Goal: Task Accomplishment & Management: Complete application form

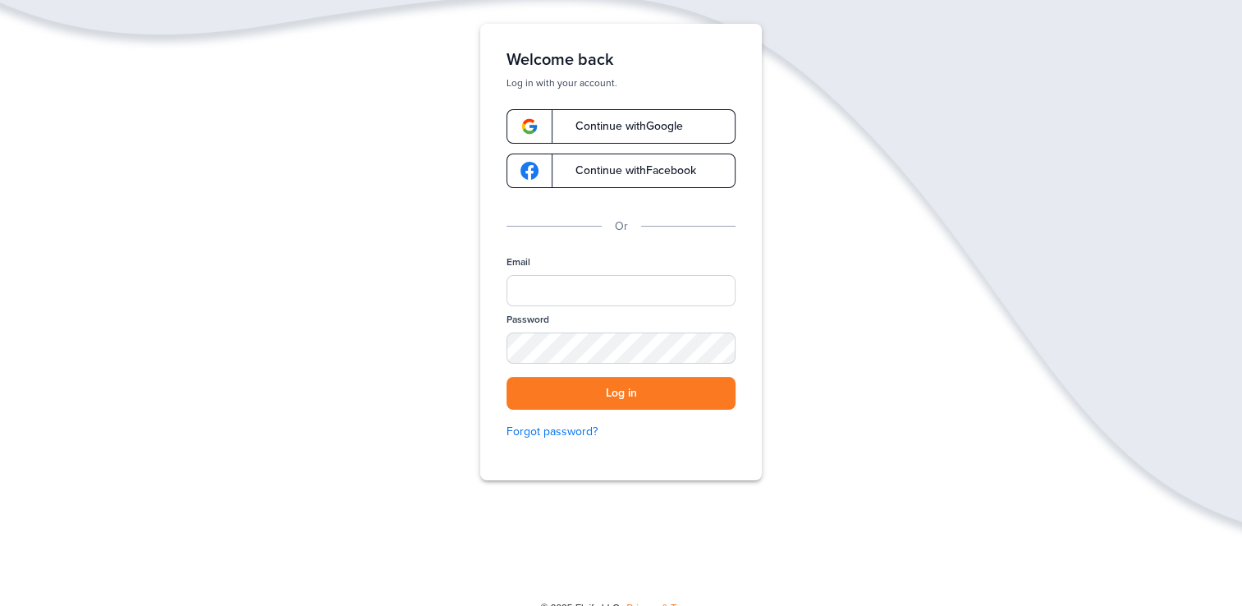
scroll to position [150, 0]
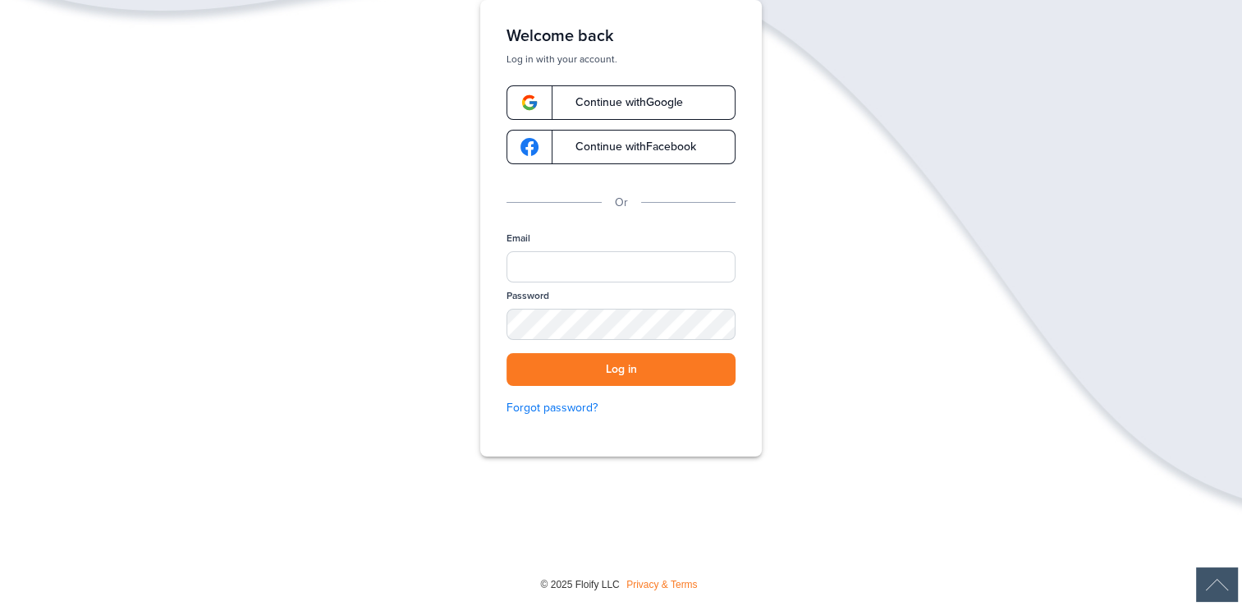
click at [642, 90] on link "Continue with Google" at bounding box center [620, 102] width 229 height 34
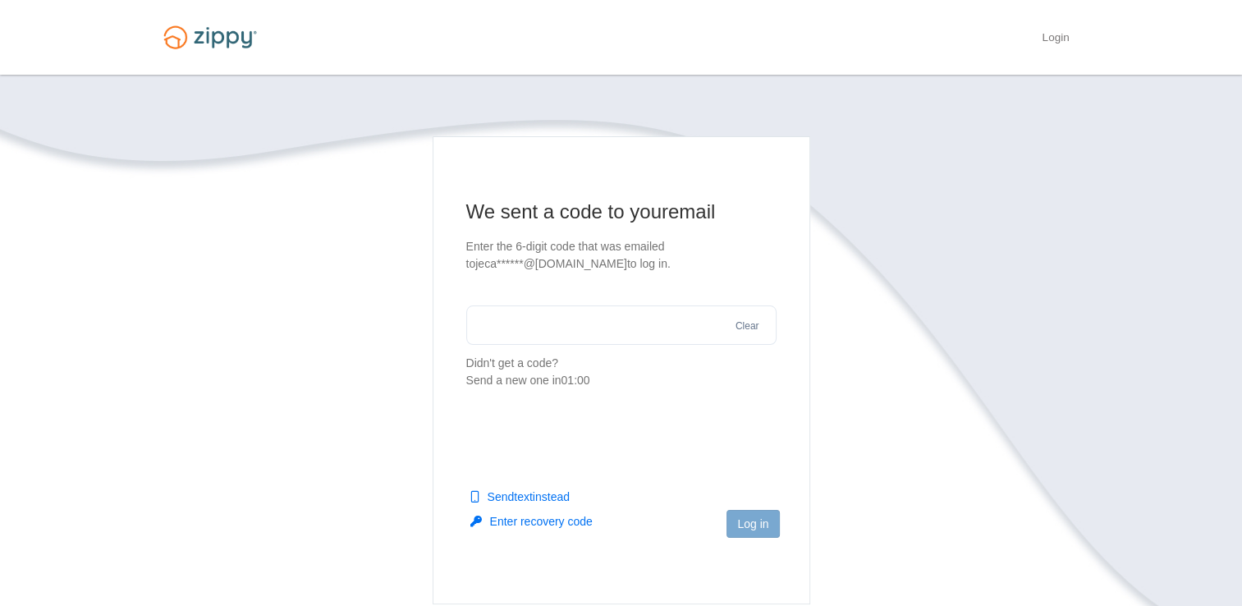
click at [538, 323] on input "text" at bounding box center [621, 324] width 310 height 39
type input "******"
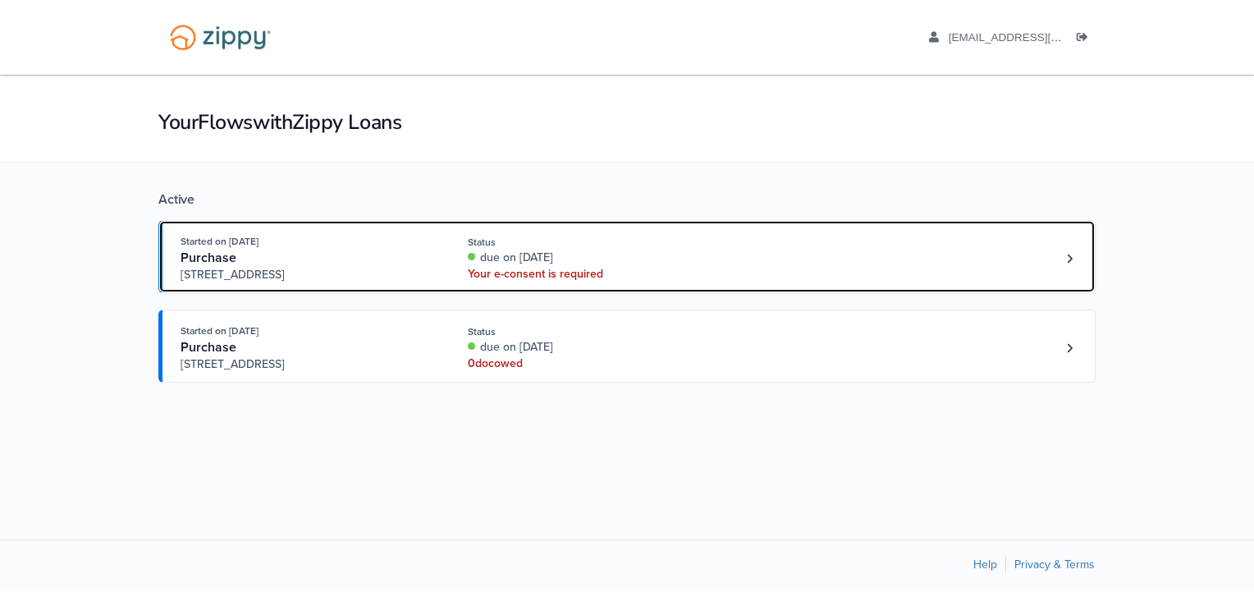
click at [483, 274] on div "Your e-consent is required" at bounding box center [577, 274] width 219 height 16
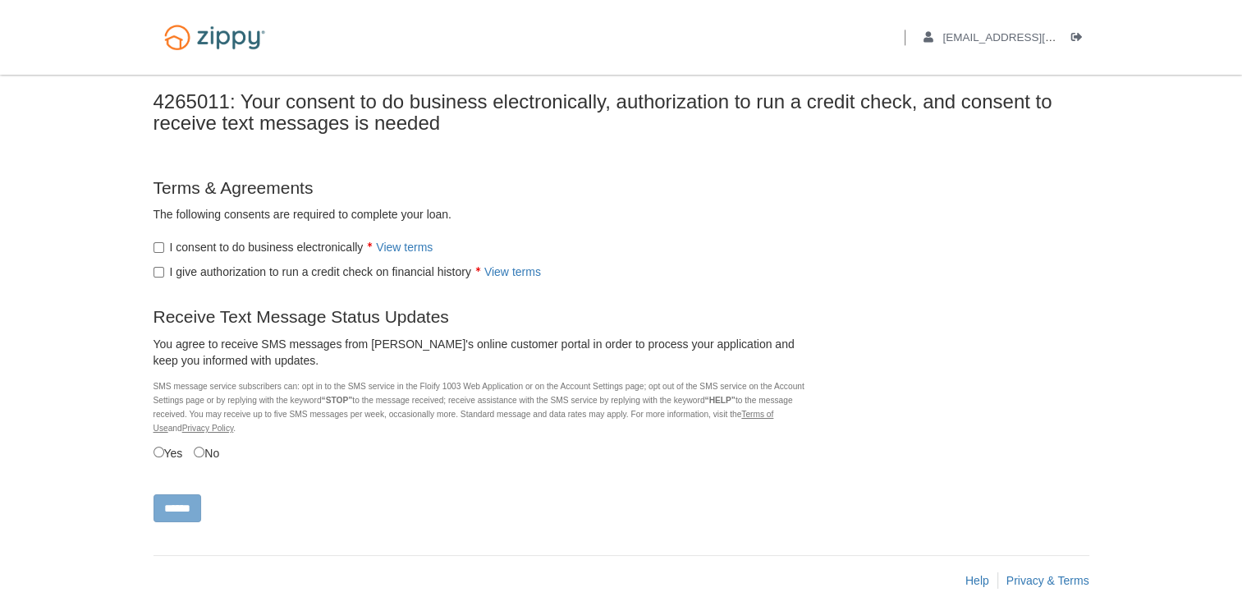
click at [164, 274] on label "I give authorization to run a credit check on financial history View terms" at bounding box center [346, 271] width 387 height 16
click at [168, 505] on input "******" at bounding box center [177, 508] width 48 height 28
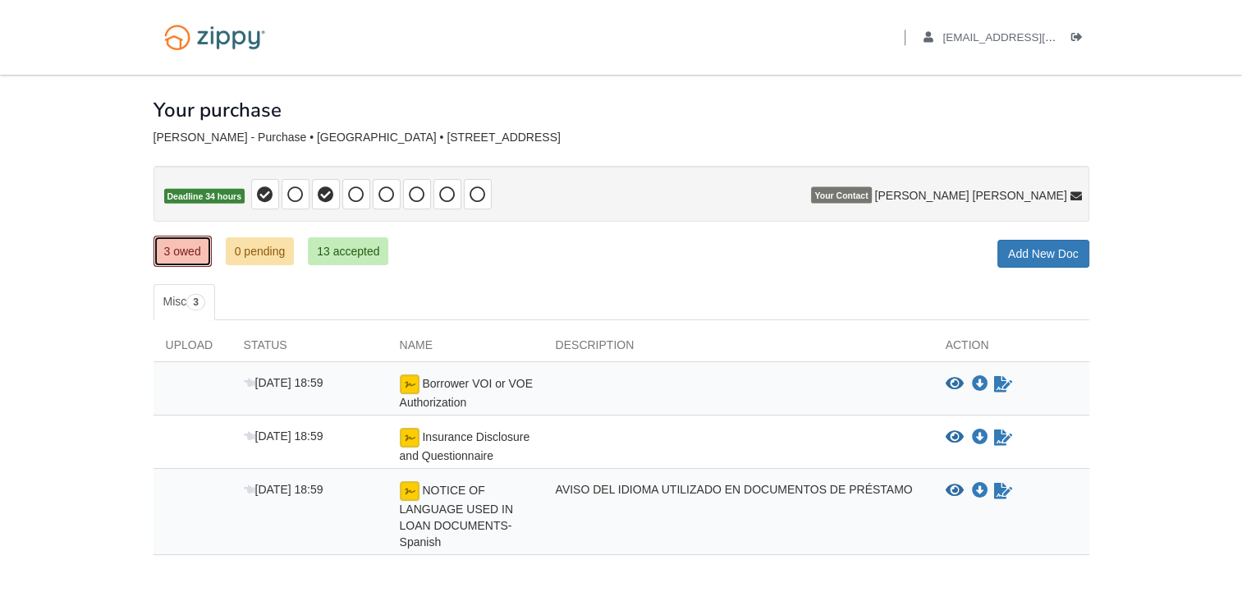
click at [196, 261] on link "3 owed" at bounding box center [182, 251] width 58 height 31
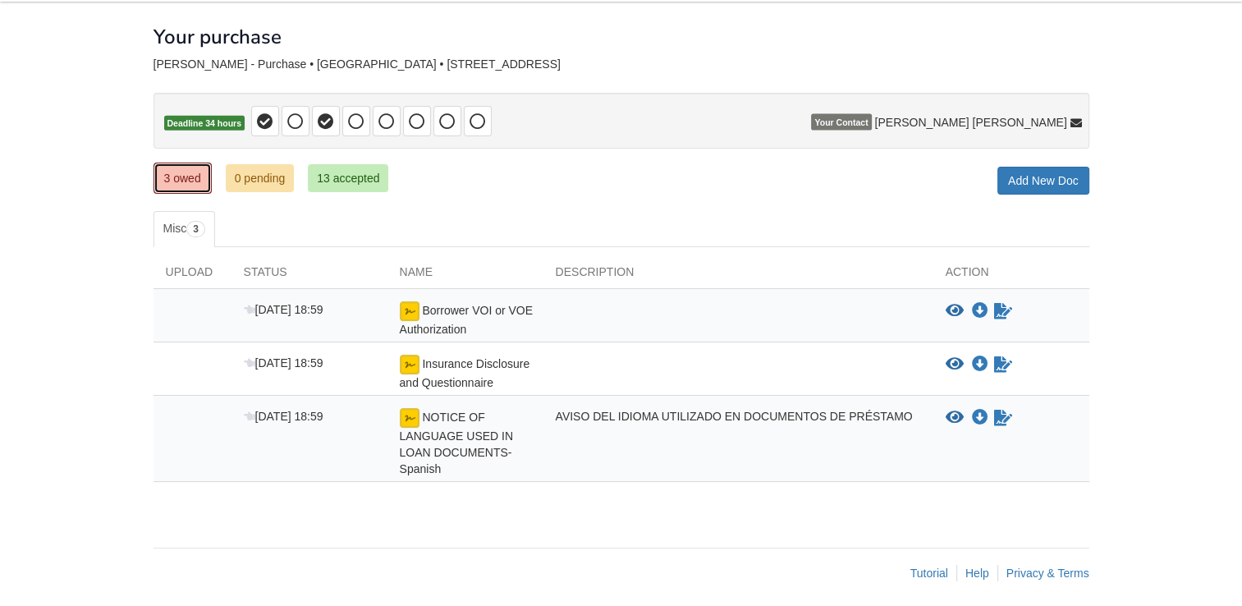
scroll to position [78, 0]
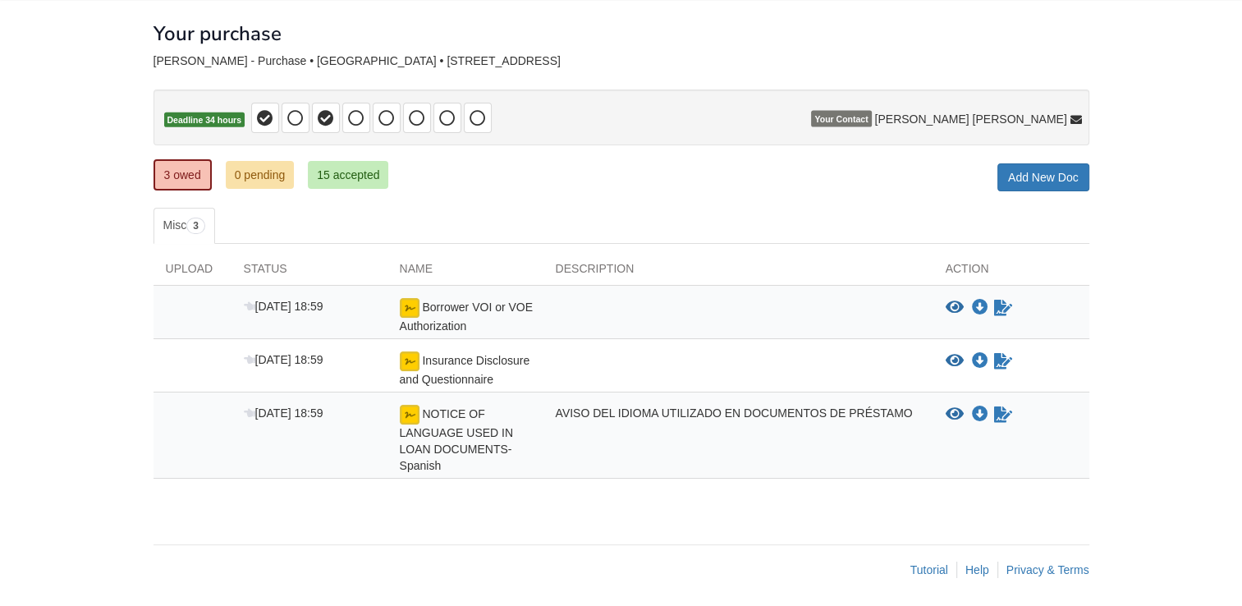
scroll to position [78, 0]
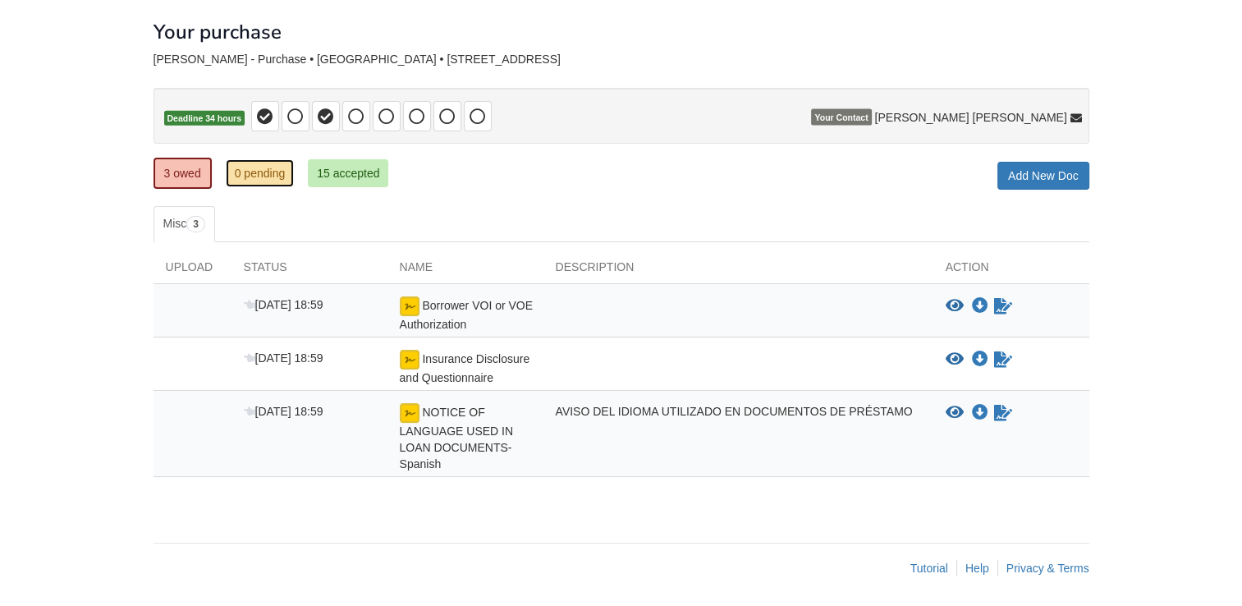
click at [249, 179] on link "0 pending" at bounding box center [260, 173] width 69 height 28
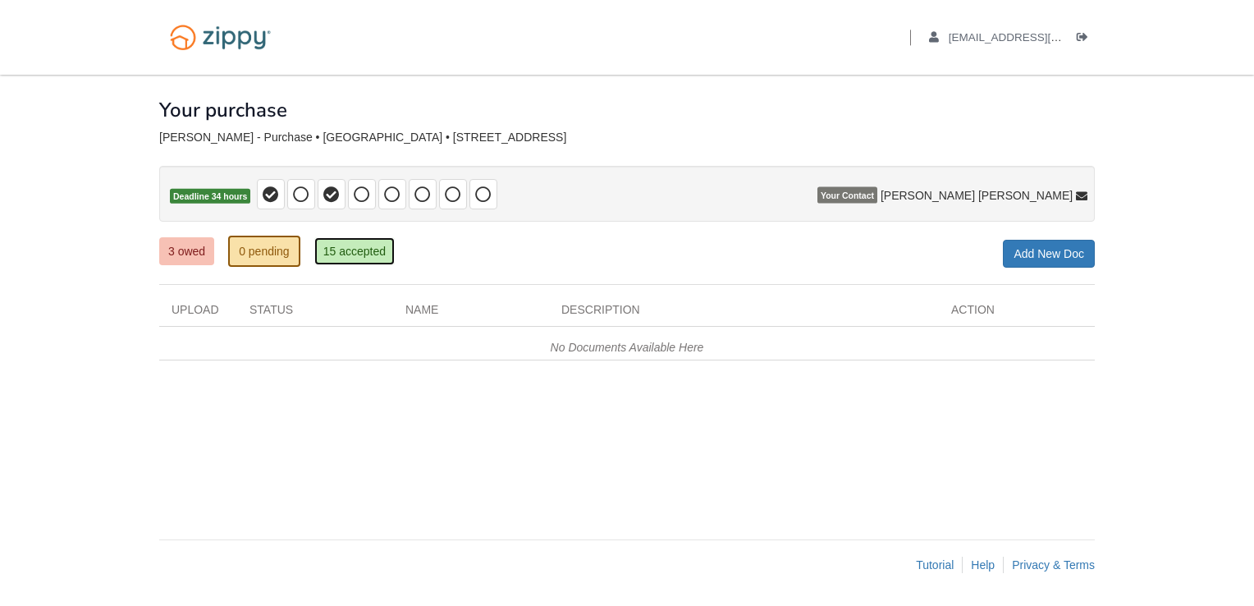
click at [341, 238] on link "15 accepted" at bounding box center [354, 251] width 80 height 28
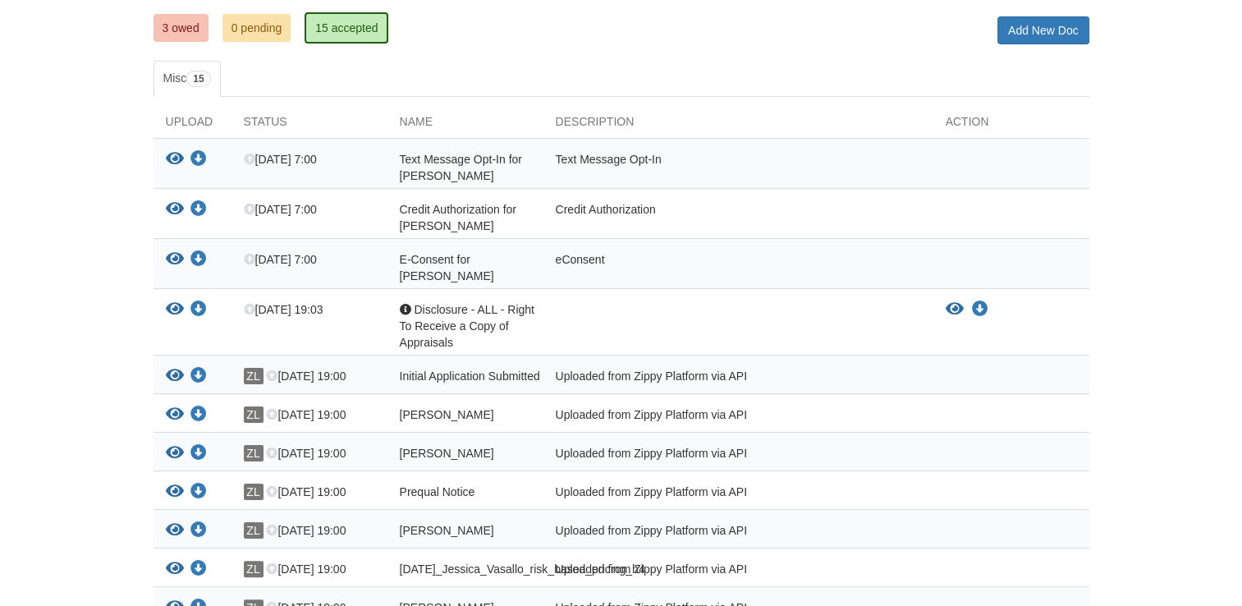
scroll to position [246, 0]
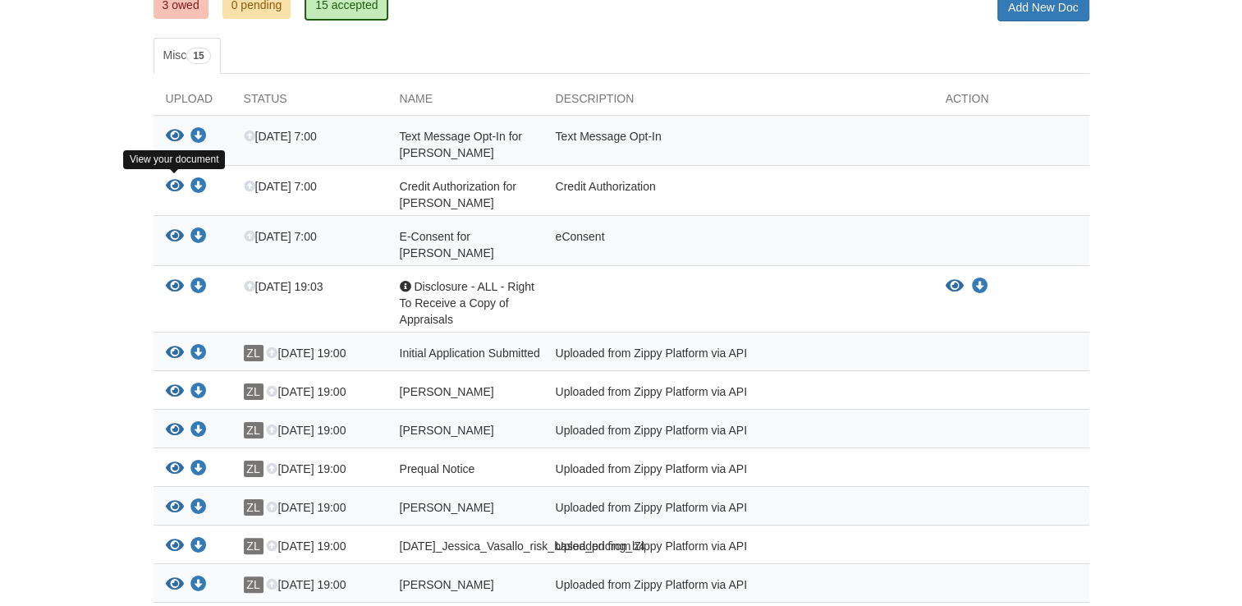
click at [177, 182] on icon "View Credit Authorization for Jessica Vasallo" at bounding box center [175, 186] width 18 height 16
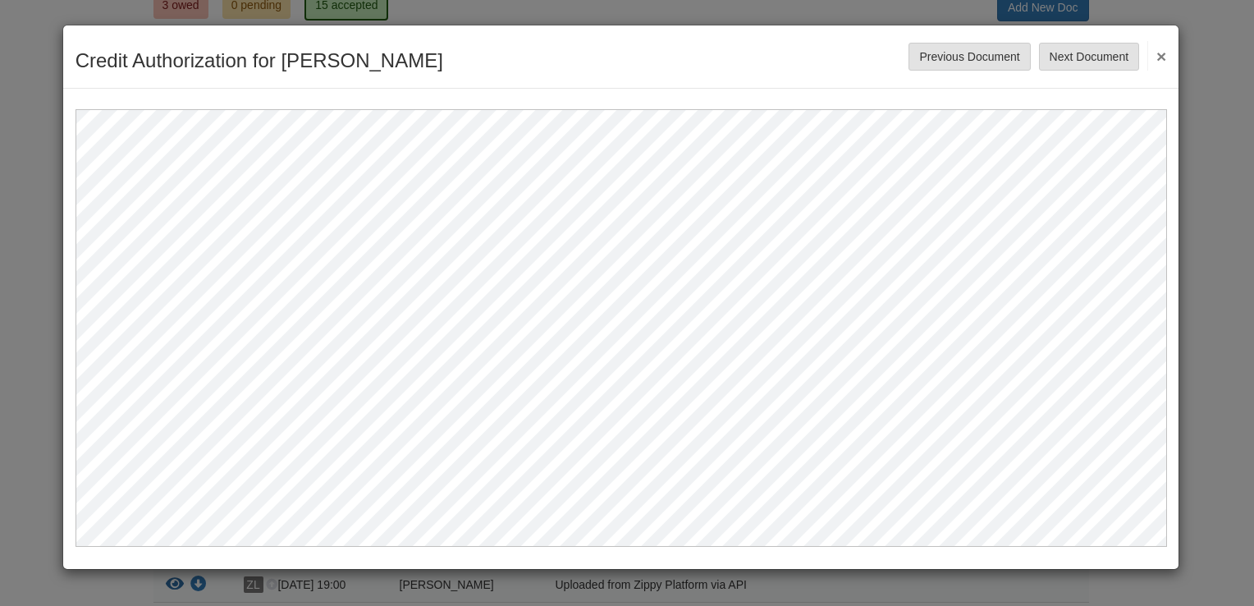
click at [1159, 56] on button "×" at bounding box center [1156, 56] width 19 height 30
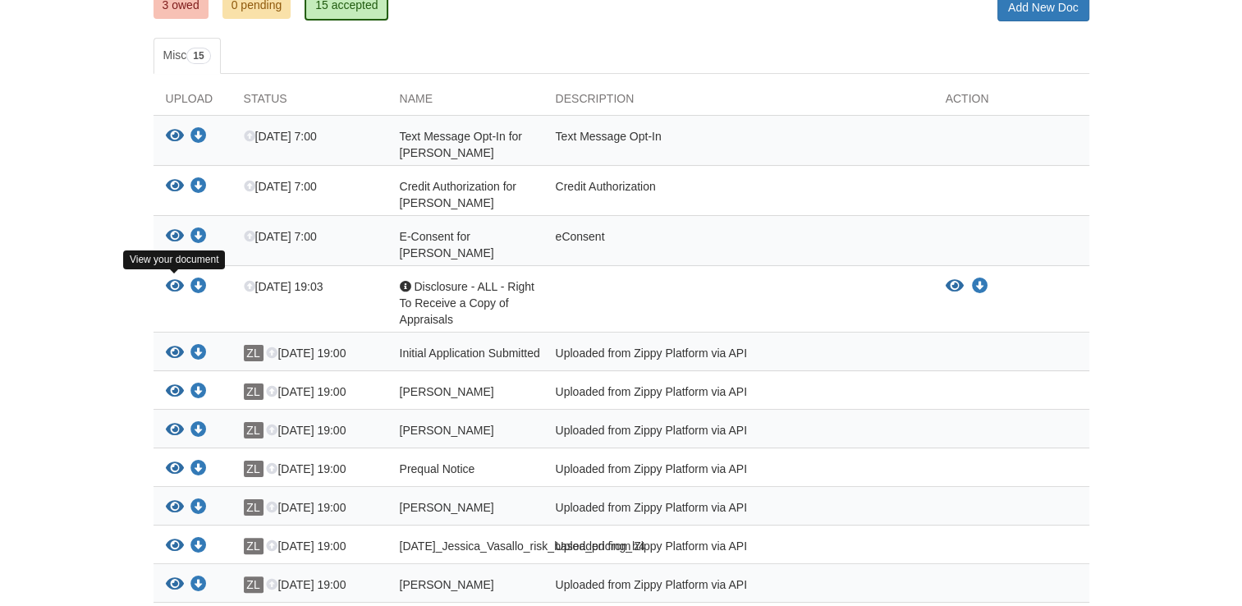
click at [174, 284] on icon "View Disclosure - ALL - Right To Receive a Copy of Appraisals" at bounding box center [175, 286] width 18 height 16
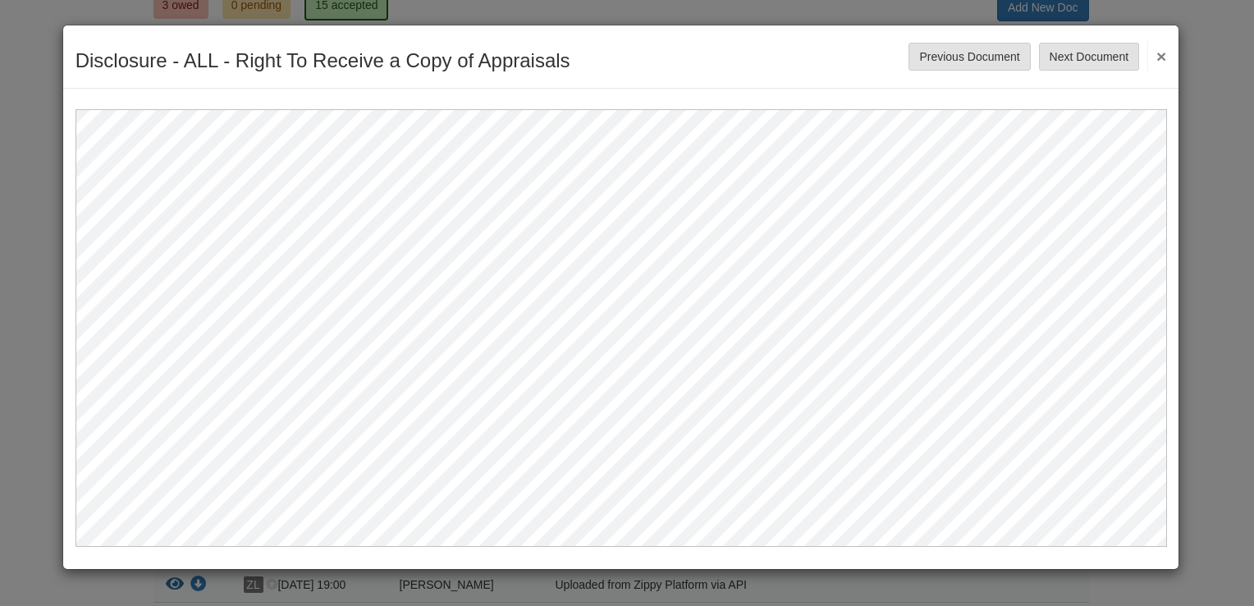
click at [1159, 51] on button "×" at bounding box center [1156, 56] width 19 height 30
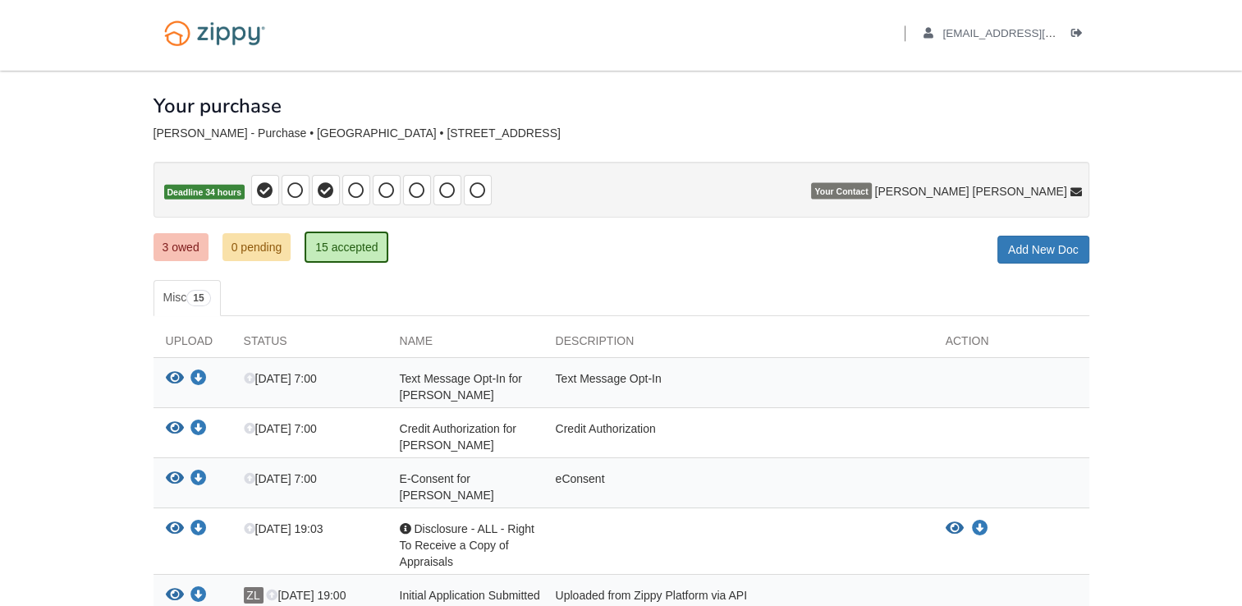
scroll to position [0, 0]
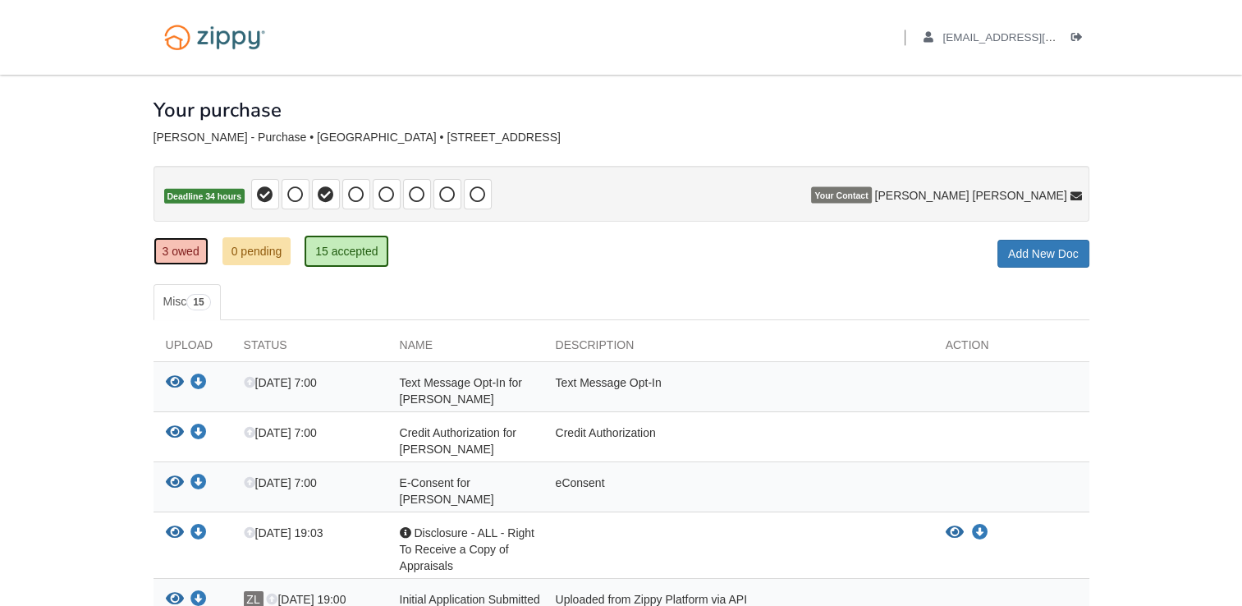
click at [167, 263] on link "3 owed" at bounding box center [180, 251] width 55 height 28
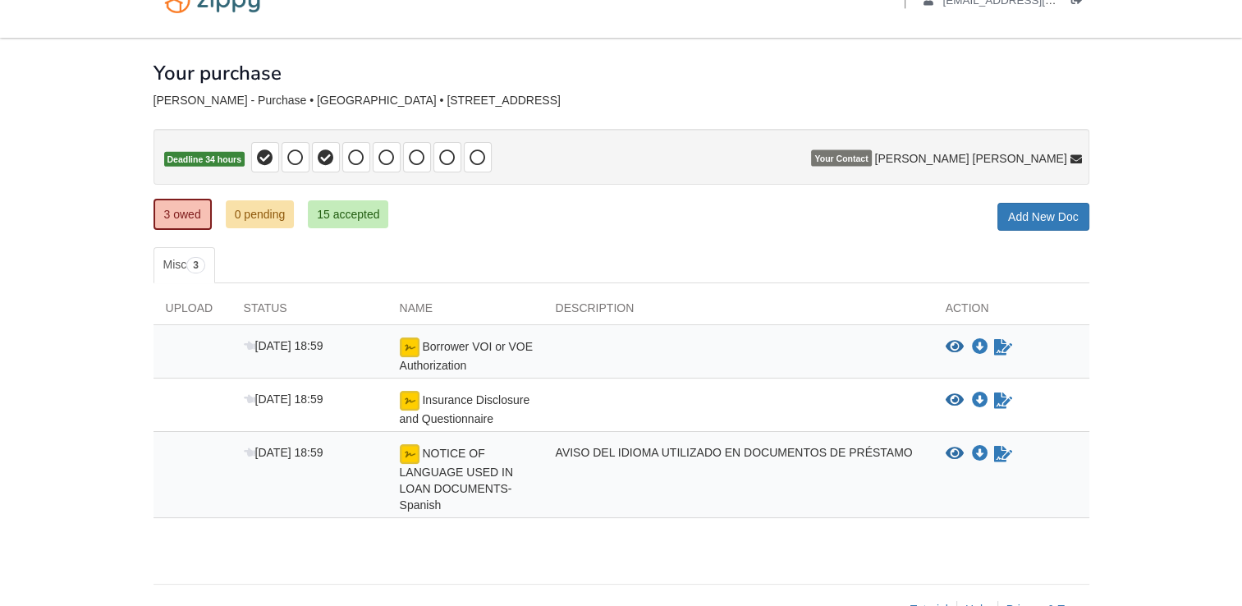
scroll to position [78, 0]
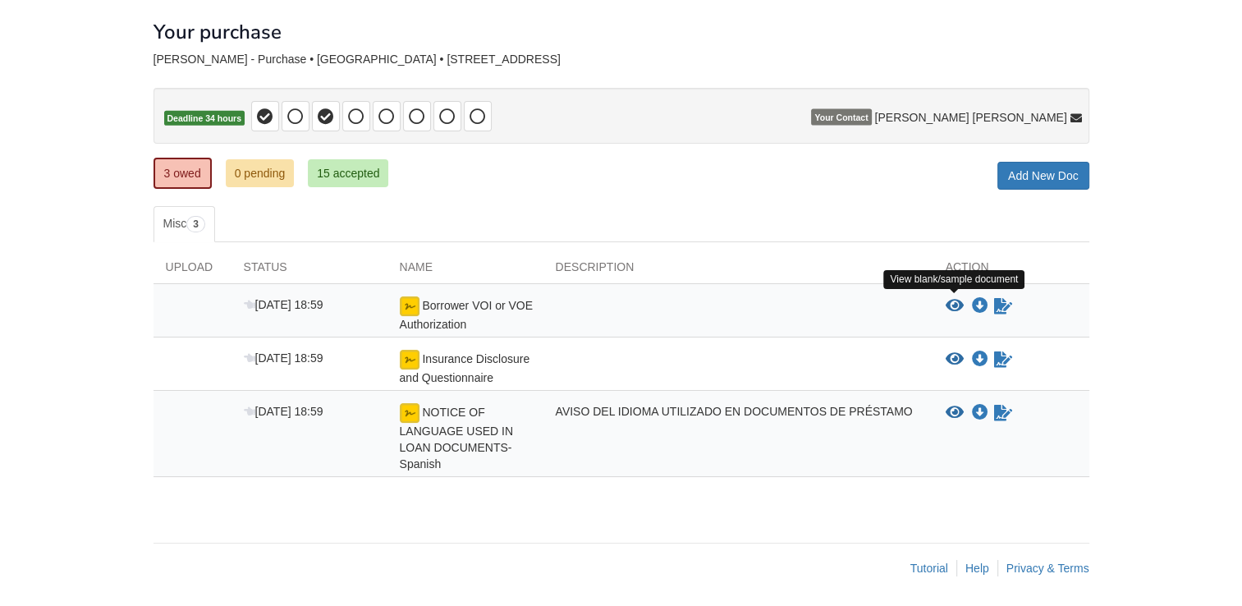
click at [956, 300] on icon "View Borrower VOI or VOE Authorization" at bounding box center [954, 306] width 18 height 16
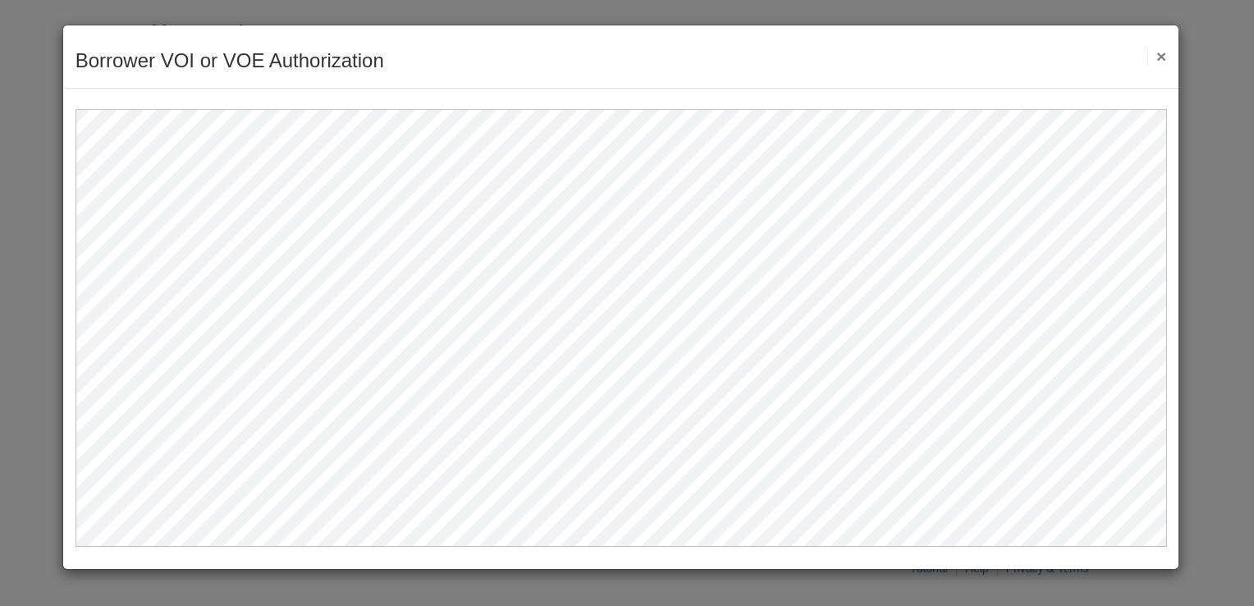
click at [1170, 57] on div "Borrower VOI or VOE Authorization Save Cancel Previous Document Next Document ×" at bounding box center [621, 56] width 1116 height 63
click at [1158, 54] on button "×" at bounding box center [1156, 56] width 19 height 17
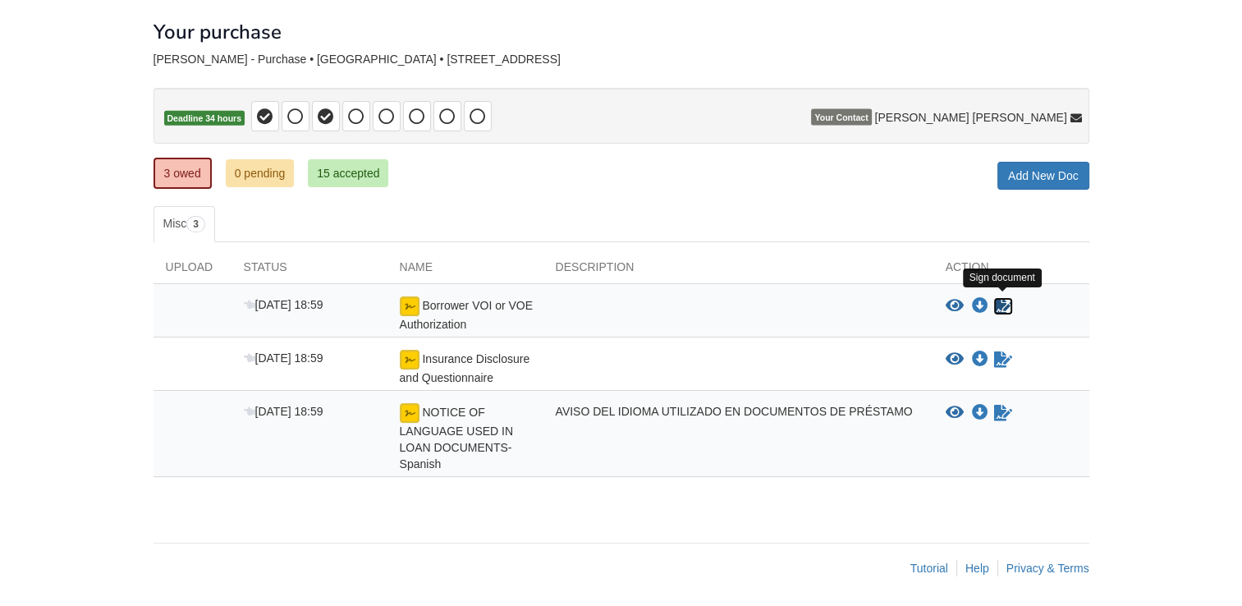
click at [996, 307] on icon "Sign Form" at bounding box center [1003, 306] width 18 height 16
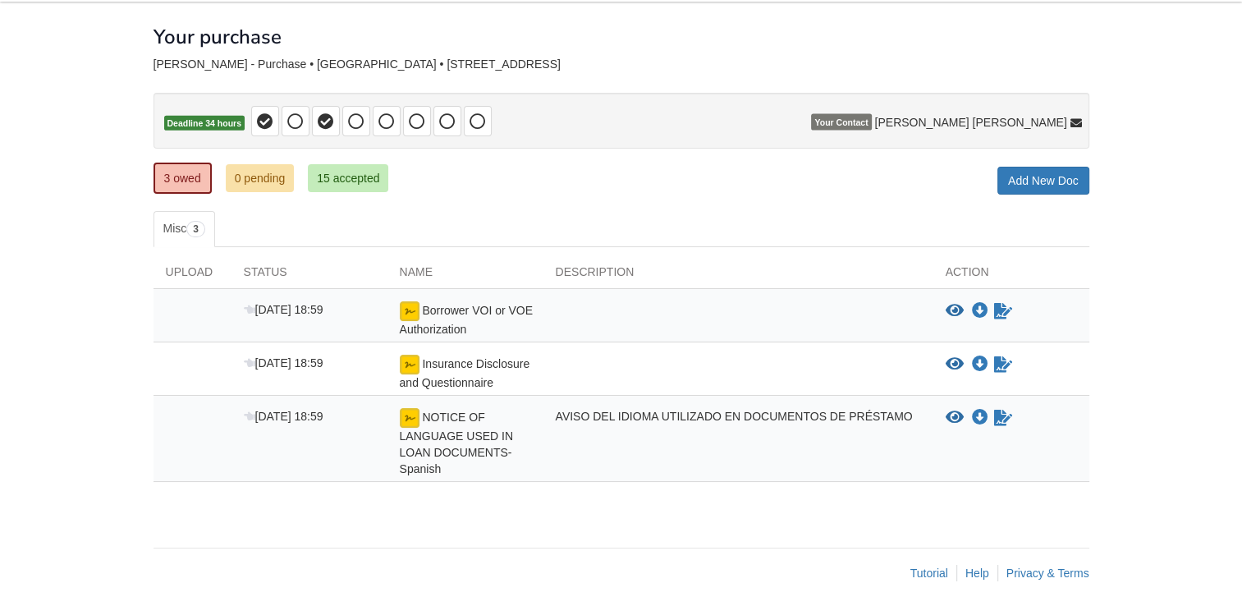
scroll to position [78, 0]
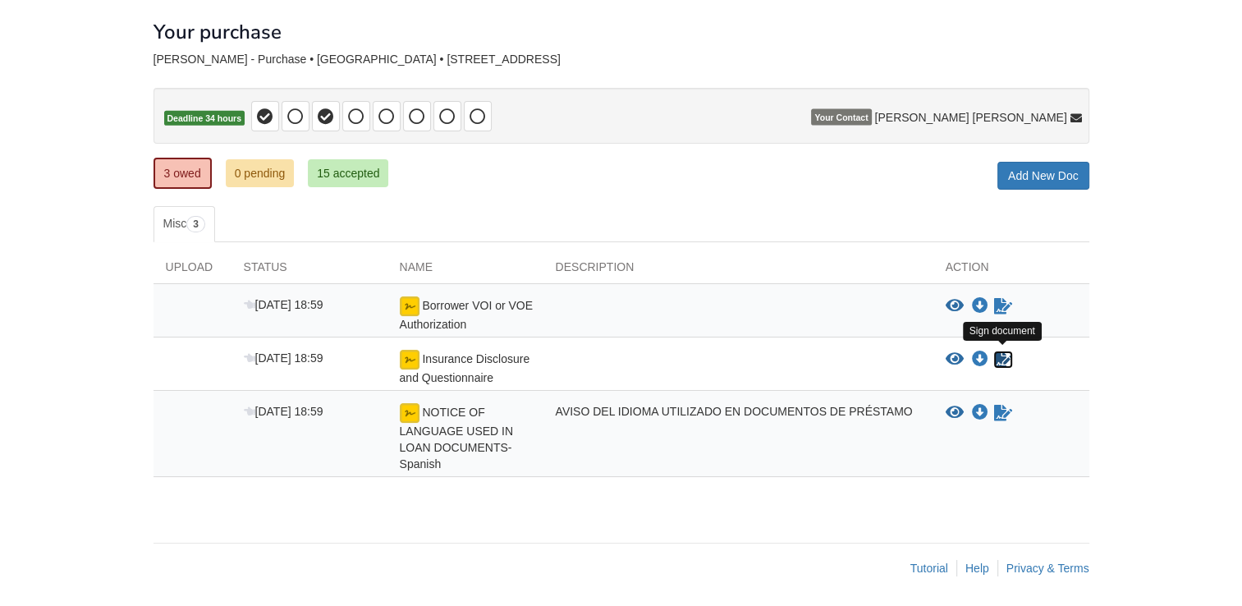
click at [1005, 362] on icon "Sign Form" at bounding box center [1003, 359] width 18 height 16
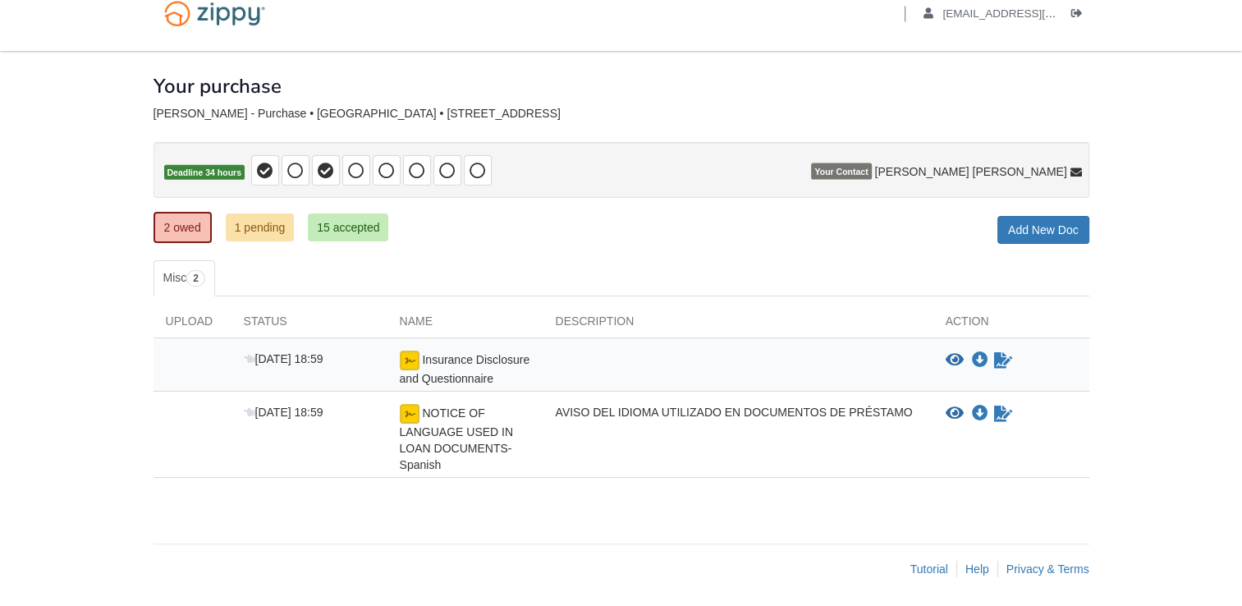
scroll to position [25, 0]
click at [1007, 405] on icon "Sign Form" at bounding box center [1003, 413] width 18 height 16
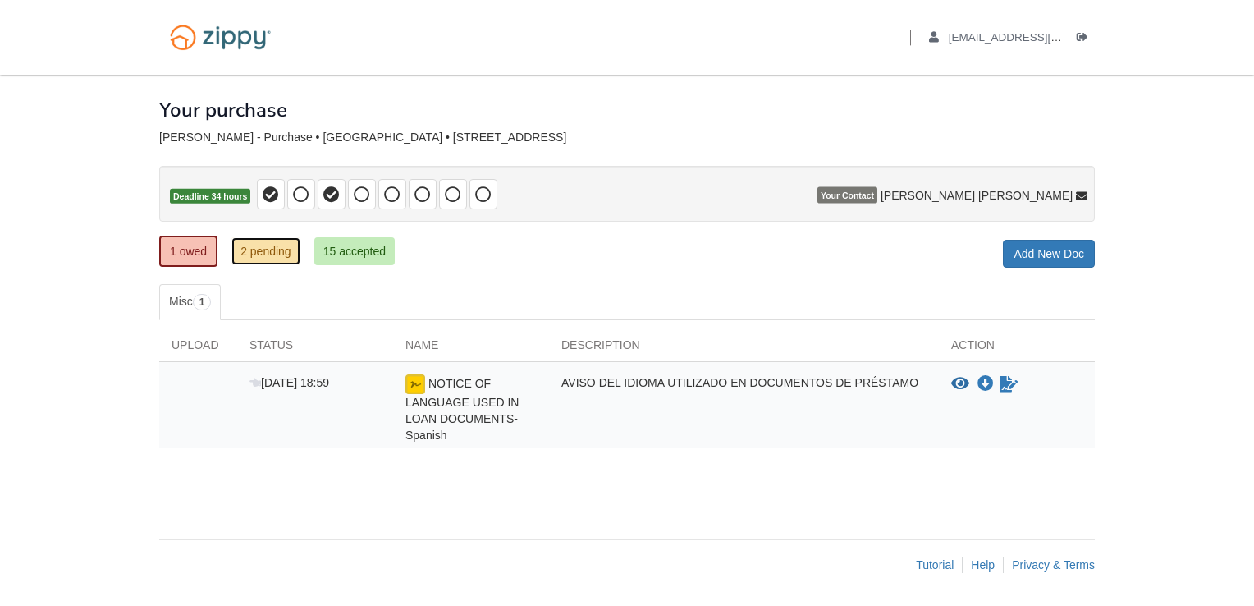
click at [290, 258] on link "2 pending" at bounding box center [265, 251] width 69 height 28
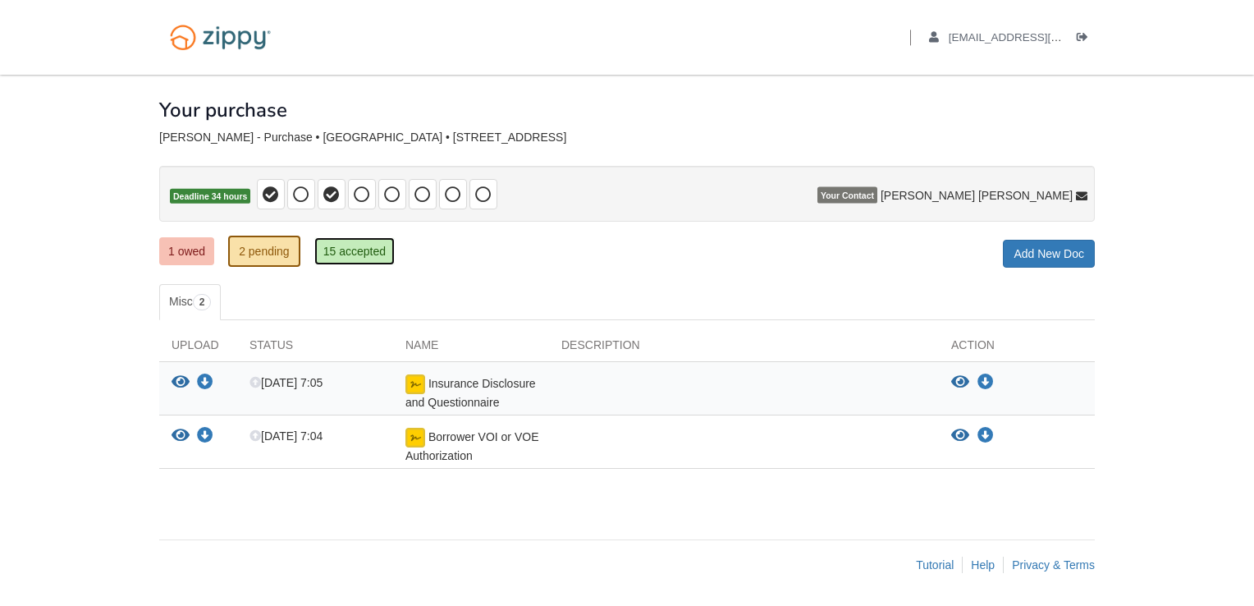
click at [341, 249] on link "15 accepted" at bounding box center [354, 251] width 80 height 28
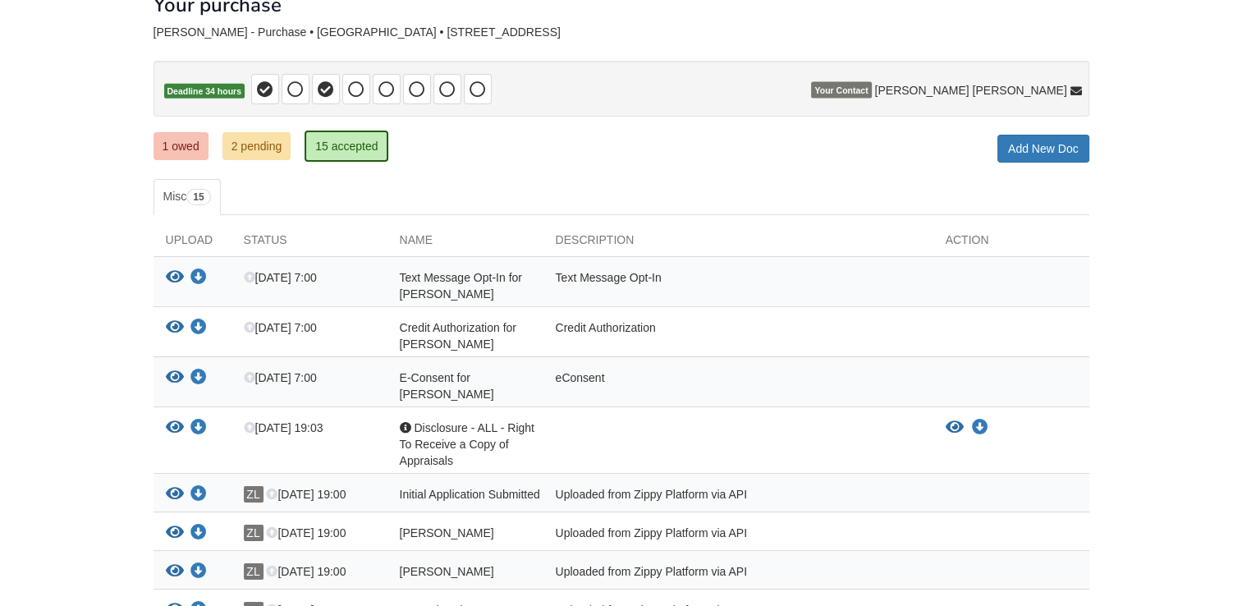
scroll to position [82, 0]
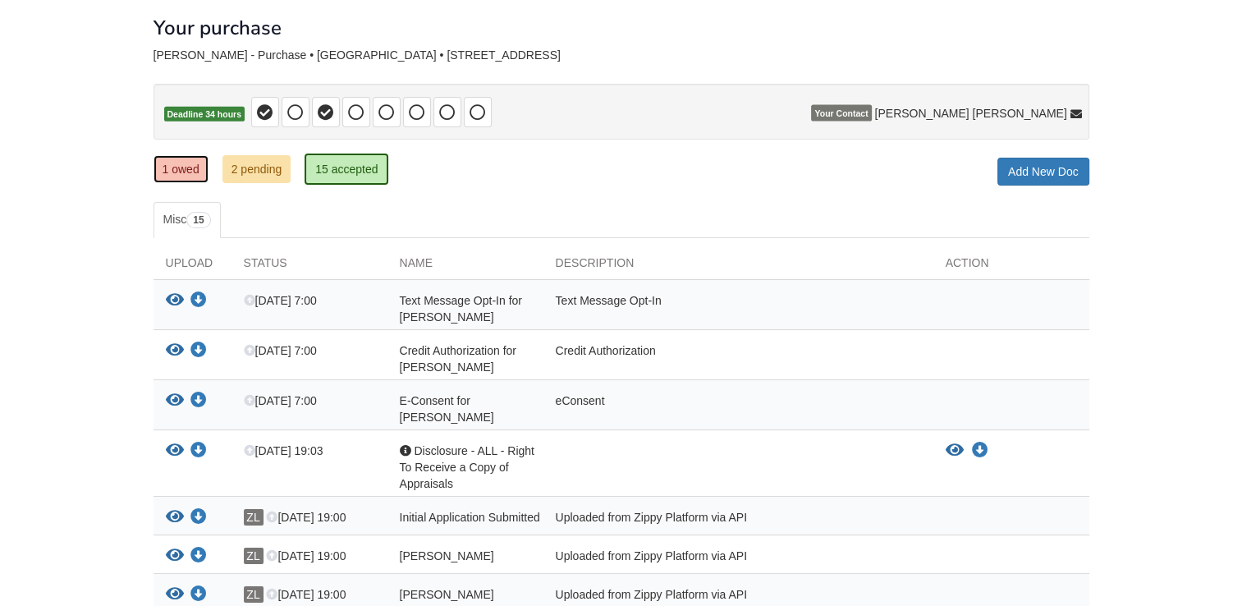
click at [184, 173] on link "1 owed" at bounding box center [180, 169] width 55 height 28
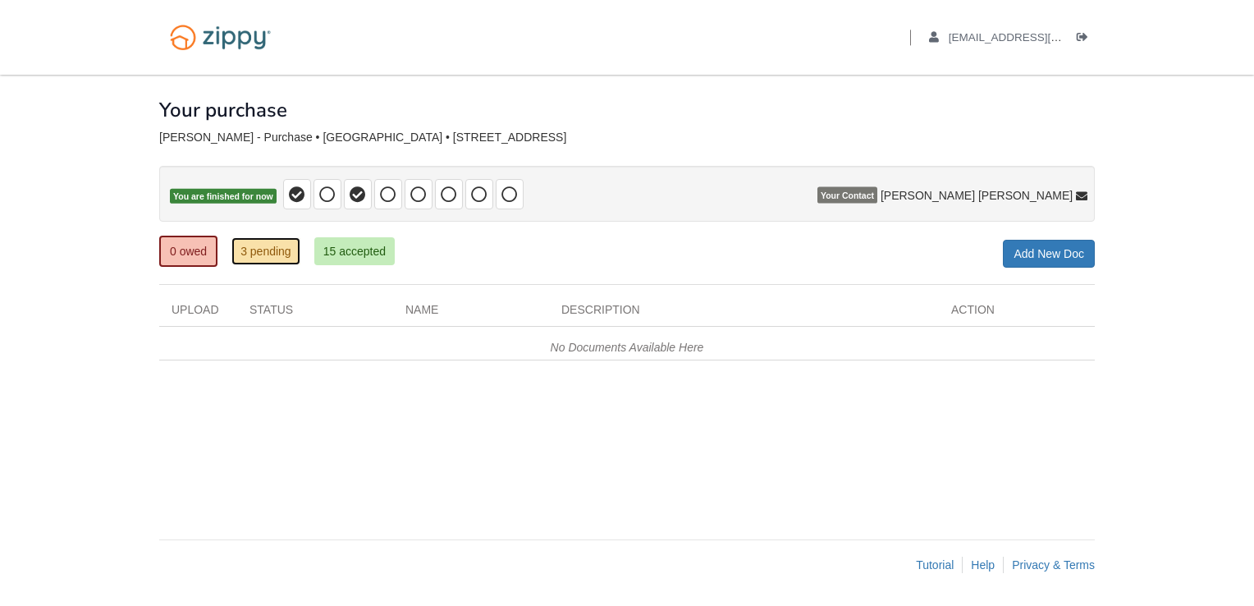
click at [256, 249] on link "3 pending" at bounding box center [265, 251] width 69 height 28
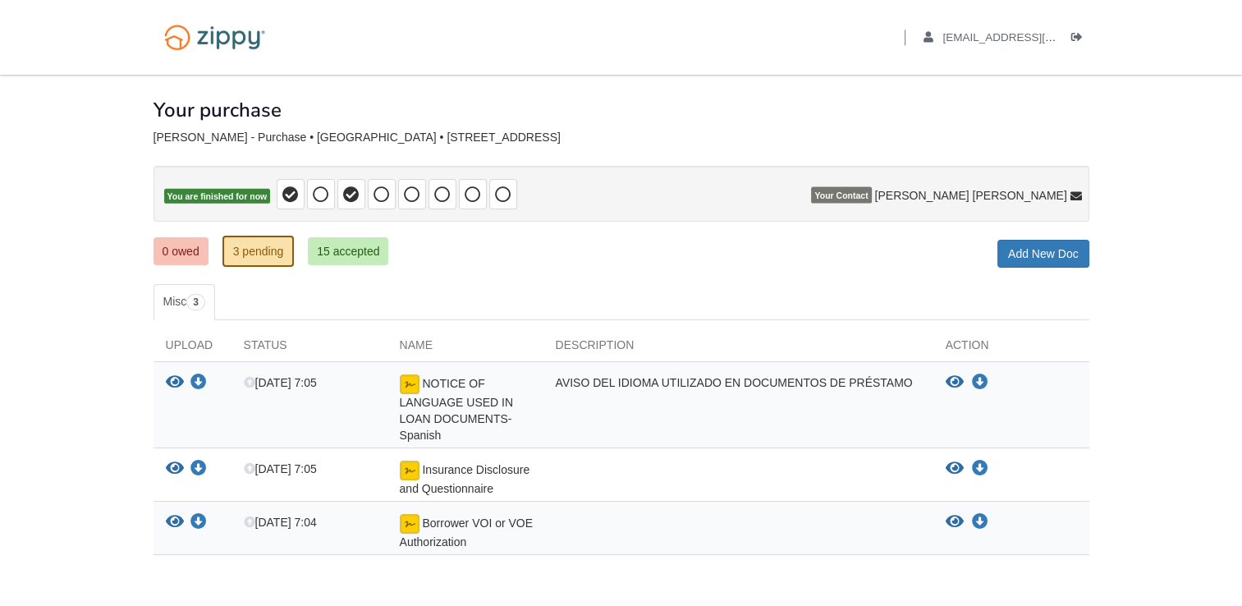
click at [396, 280] on div "× × × Pending Add Document Notice document will be included in the email sent t…" at bounding box center [621, 339] width 936 height 529
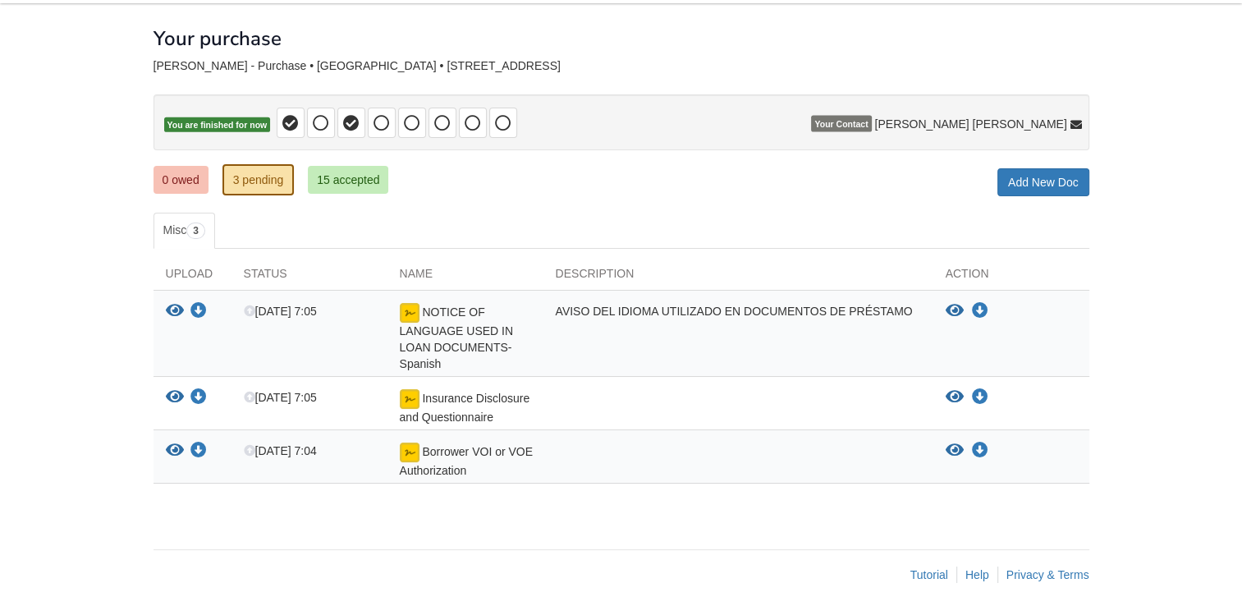
scroll to position [78, 0]
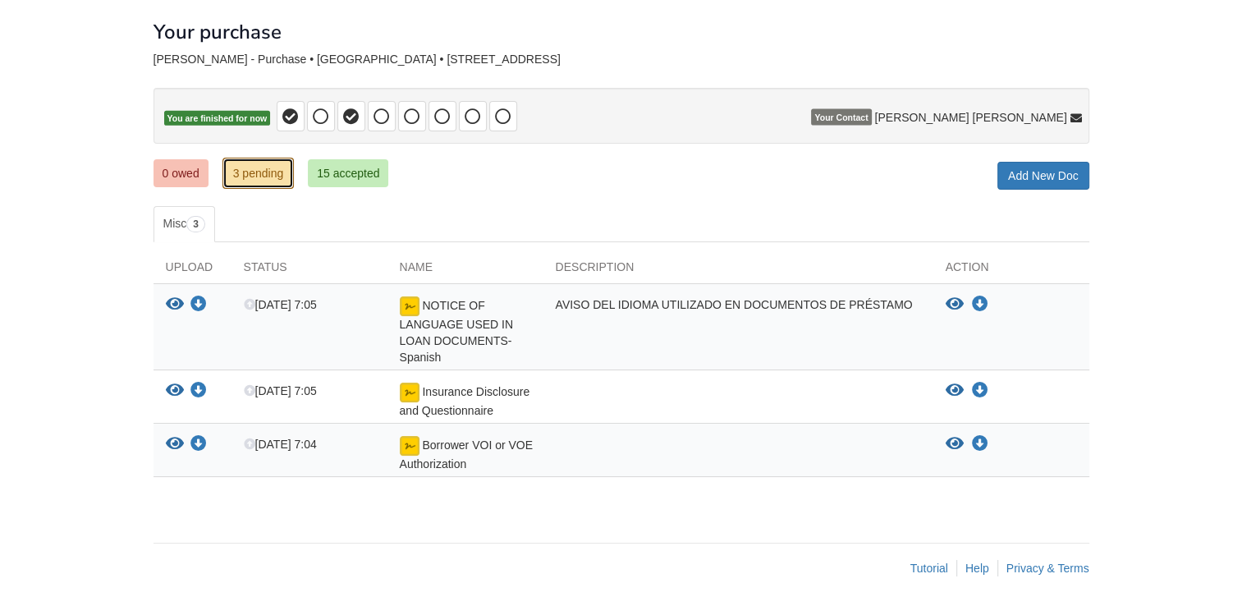
click at [272, 183] on link "3 pending" at bounding box center [258, 173] width 72 height 31
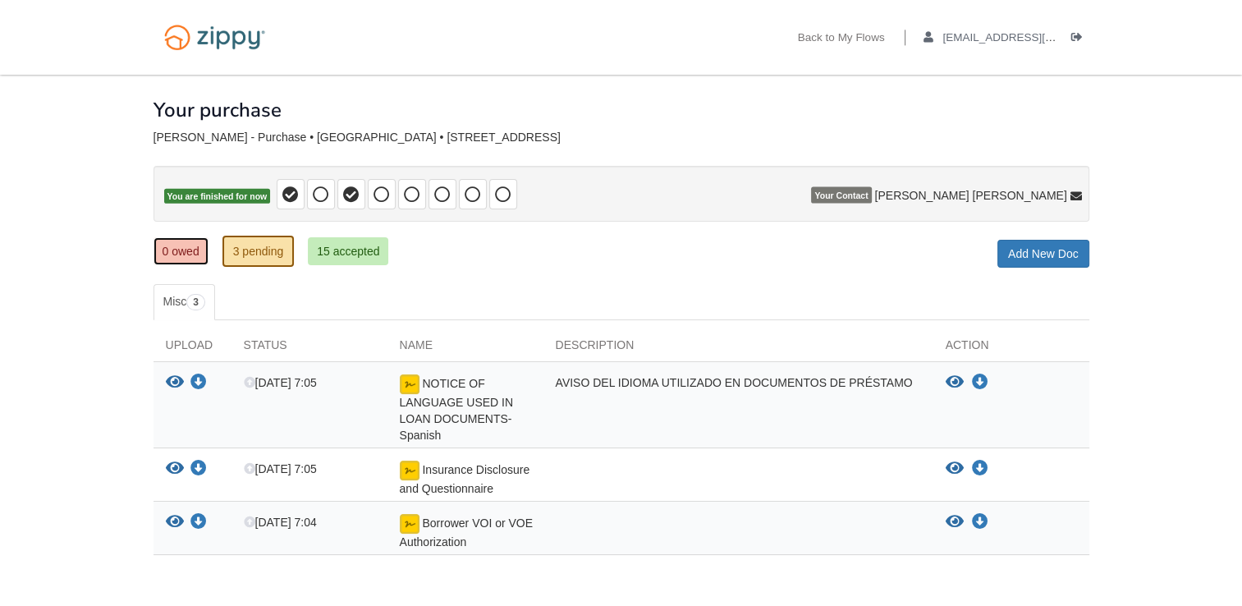
click at [171, 249] on link "0 owed" at bounding box center [180, 251] width 55 height 28
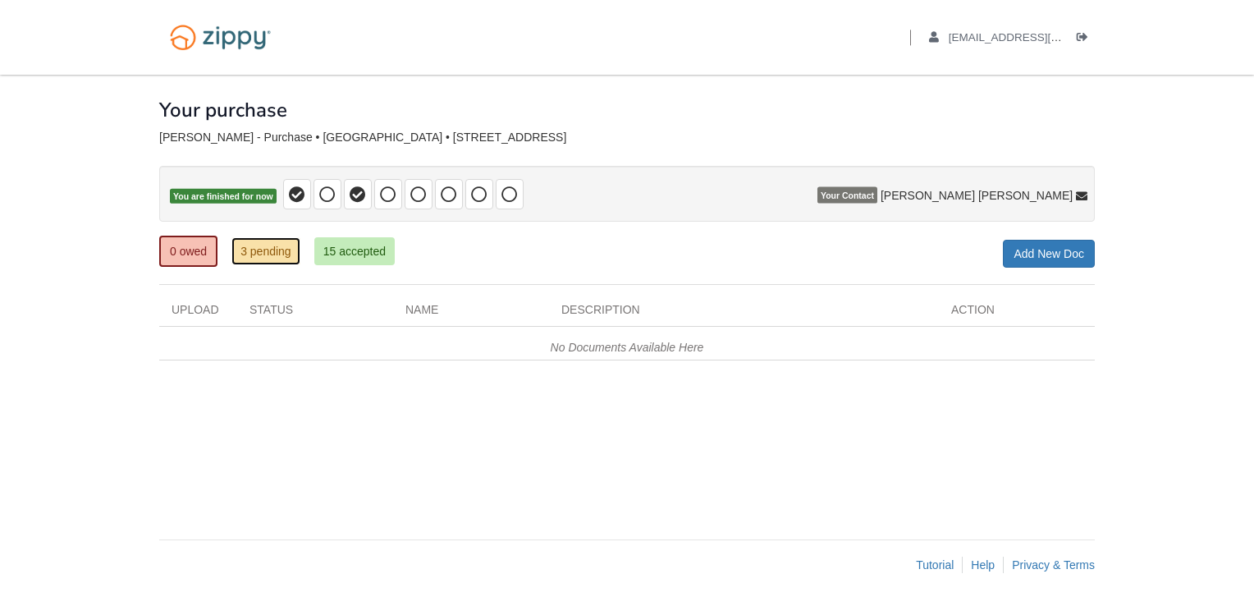
click at [246, 248] on link "3 pending" at bounding box center [265, 251] width 69 height 28
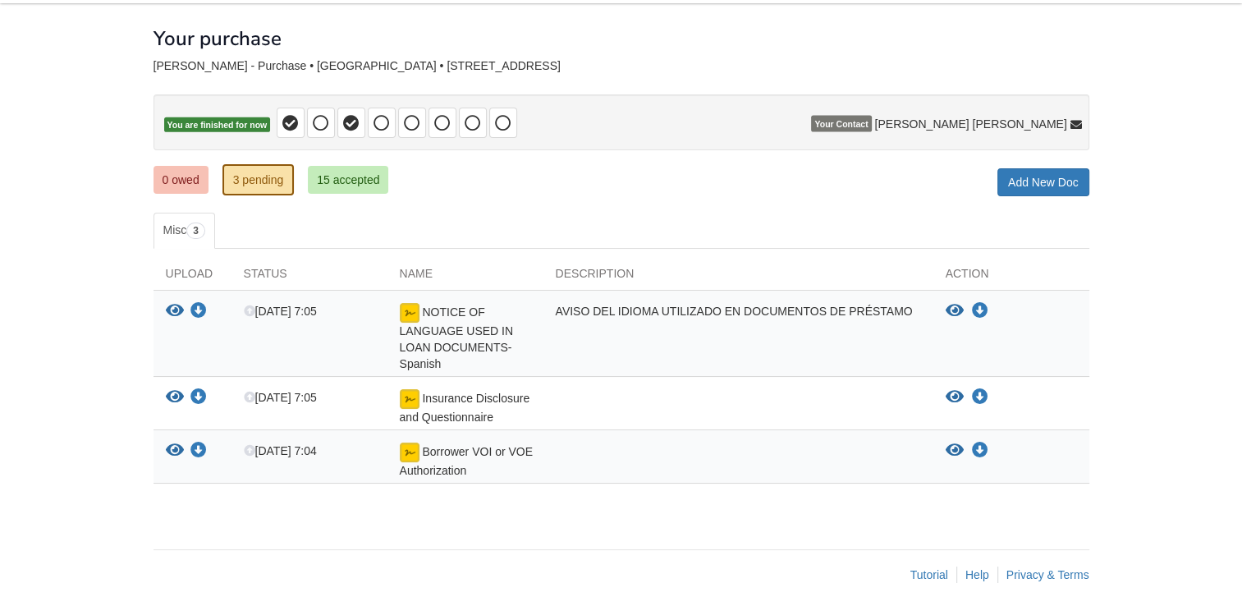
scroll to position [78, 0]
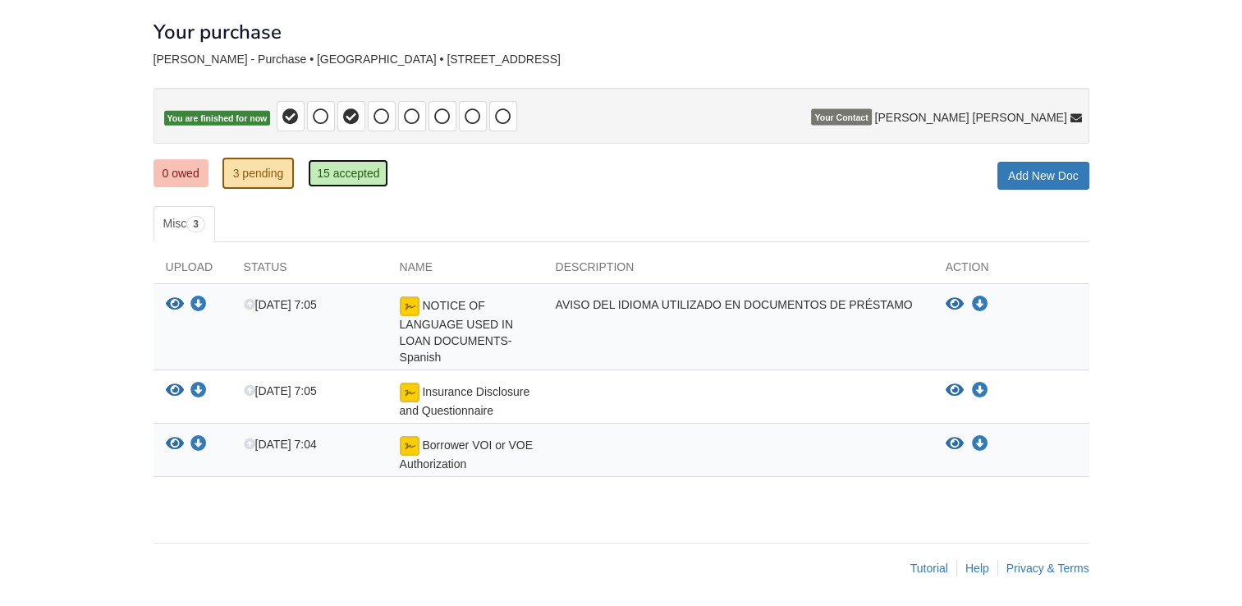
click at [330, 159] on link "15 accepted" at bounding box center [348, 173] width 80 height 28
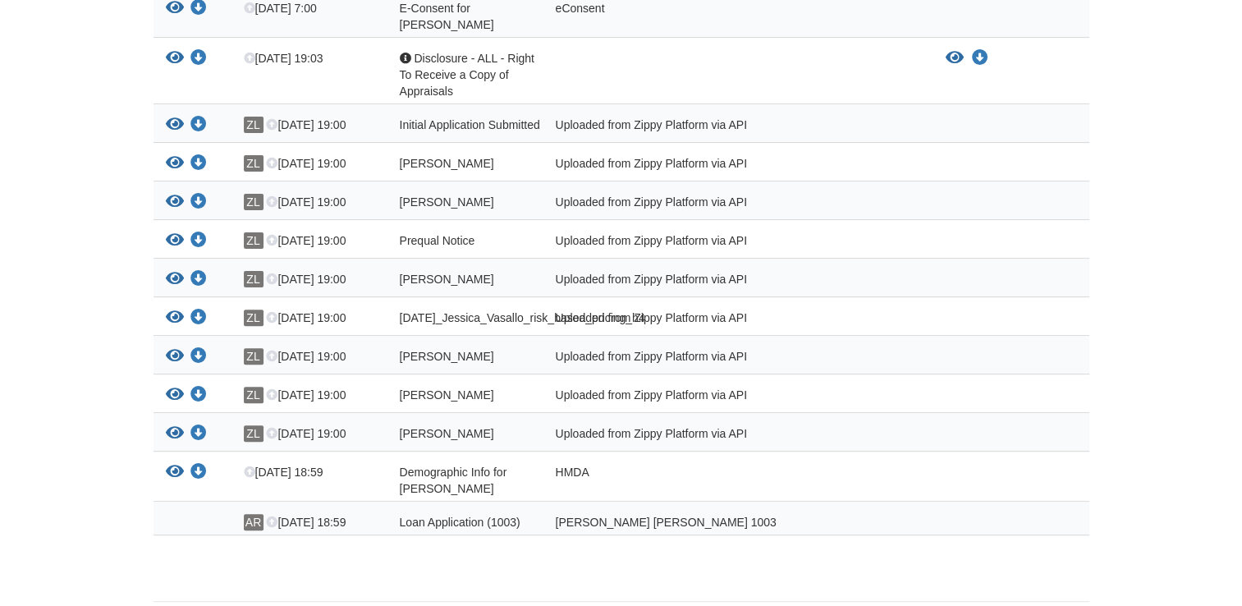
scroll to position [492, 0]
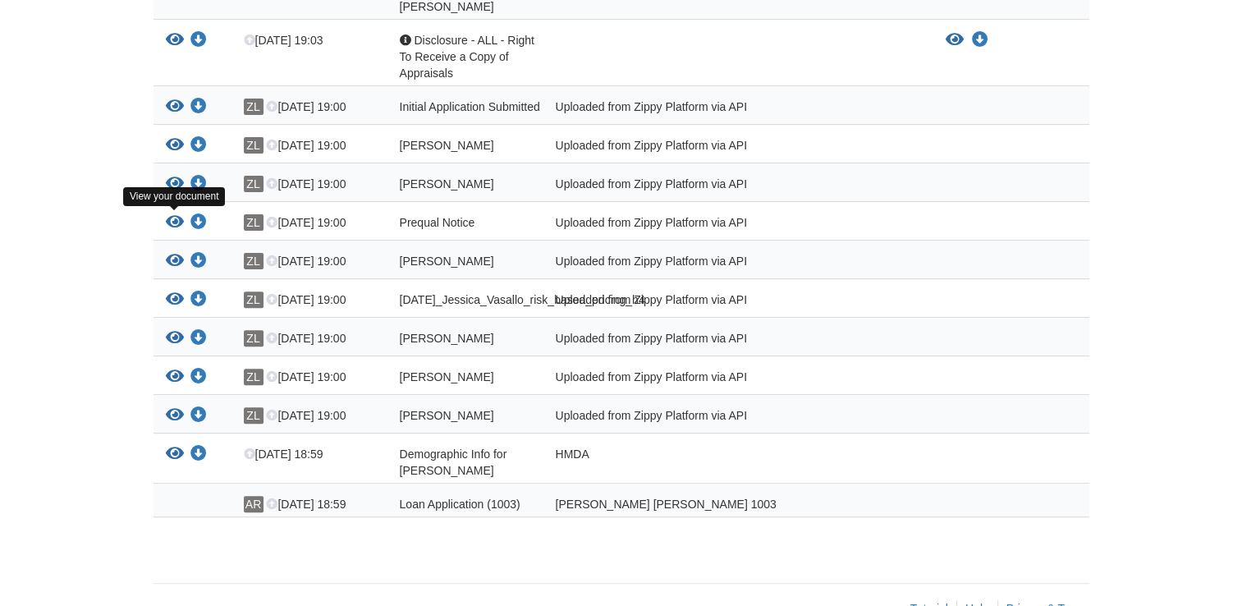
click at [174, 217] on icon "View Prequal Notice" at bounding box center [175, 222] width 18 height 16
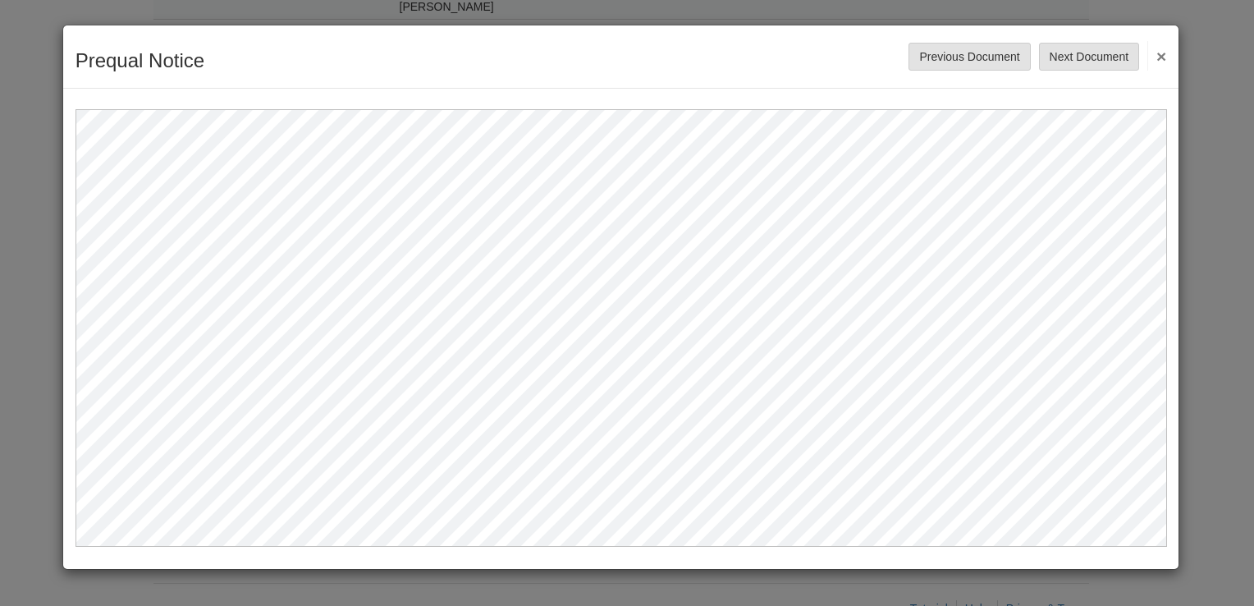
click at [1151, 47] on button "×" at bounding box center [1156, 56] width 19 height 30
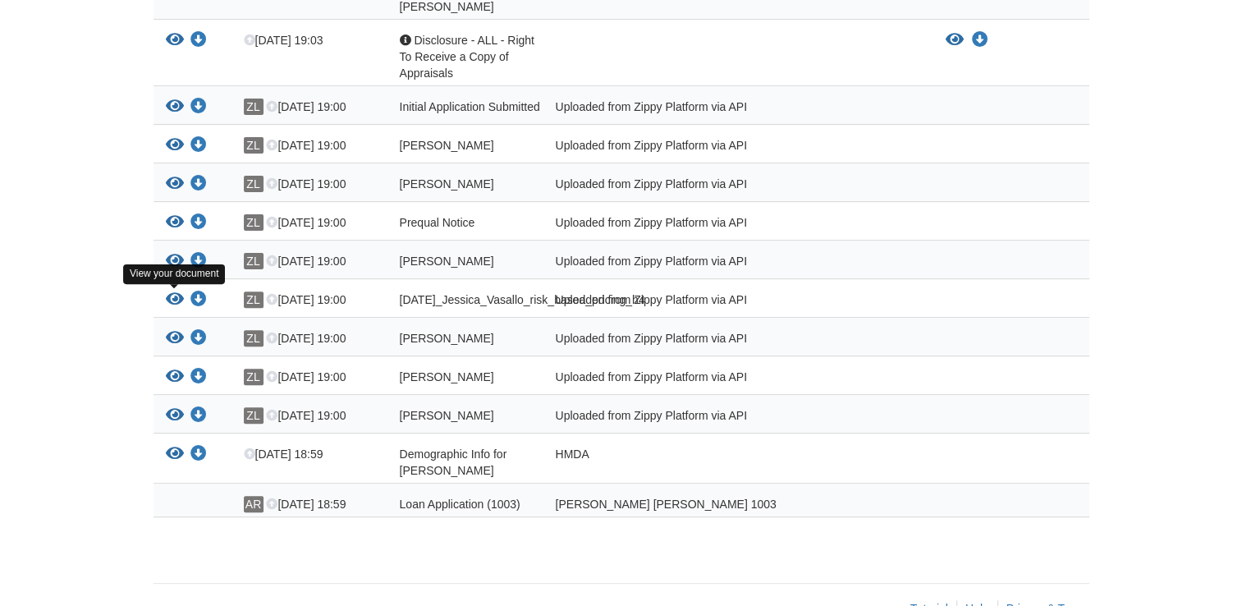
click at [177, 299] on icon "View 10-03-2025_Jessica_Vasallo_risk_based_pricing_h4" at bounding box center [175, 299] width 18 height 16
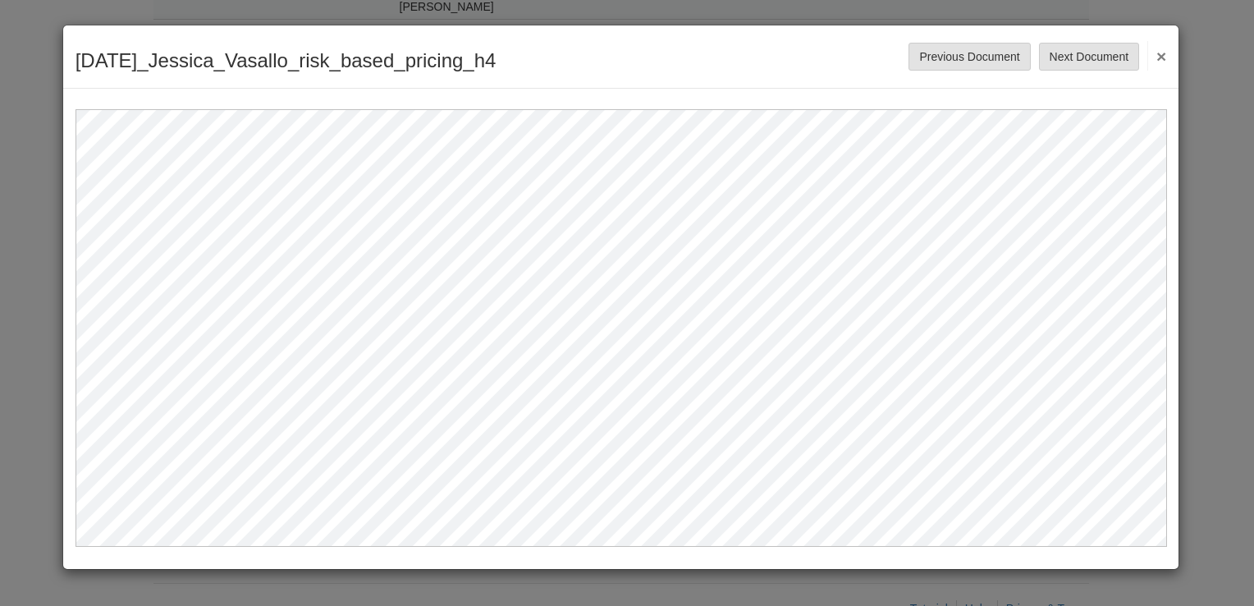
click at [1160, 48] on button "×" at bounding box center [1156, 56] width 19 height 30
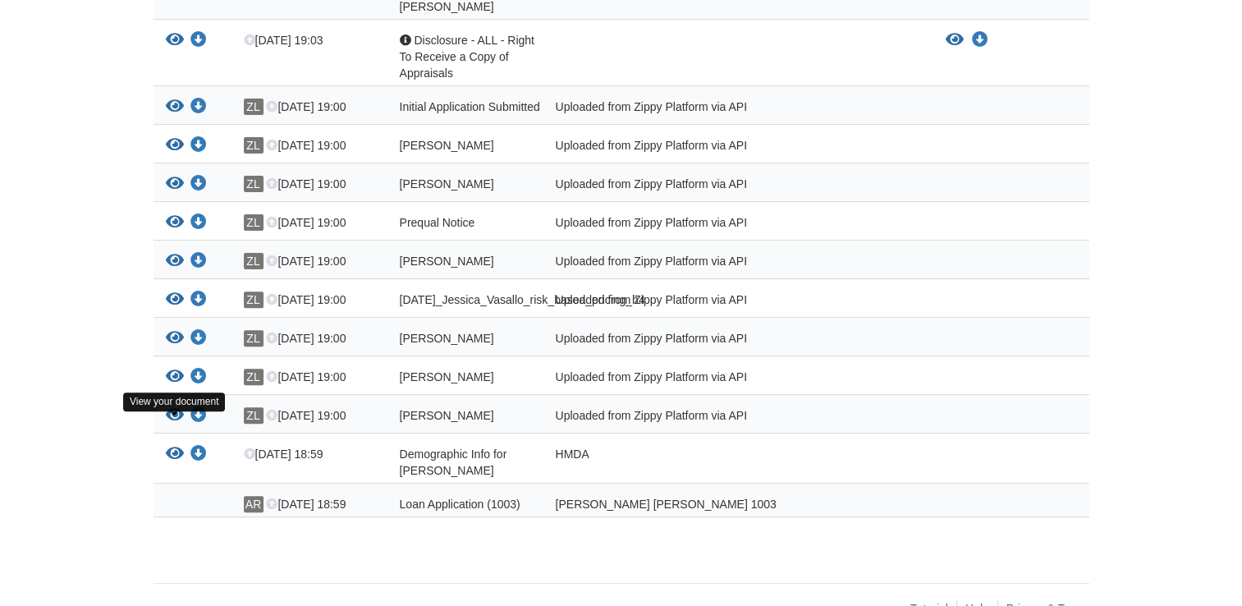
click at [172, 423] on icon "View Jessica_Vasallo_terms_of_use" at bounding box center [175, 415] width 18 height 16
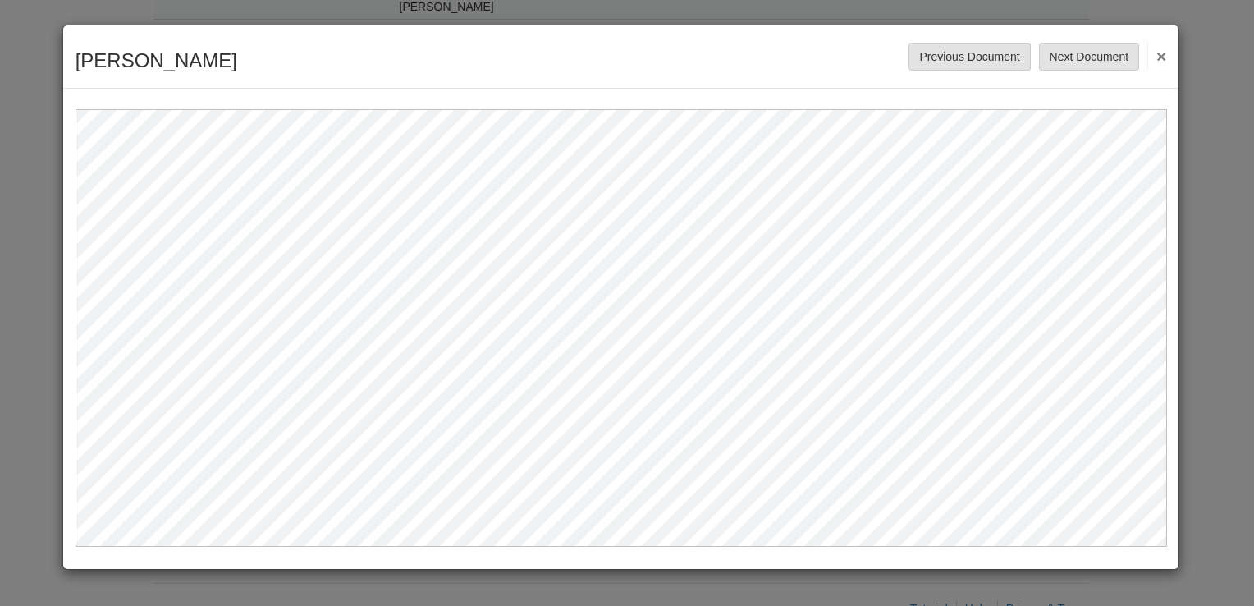
click at [1160, 53] on button "×" at bounding box center [1156, 56] width 19 height 30
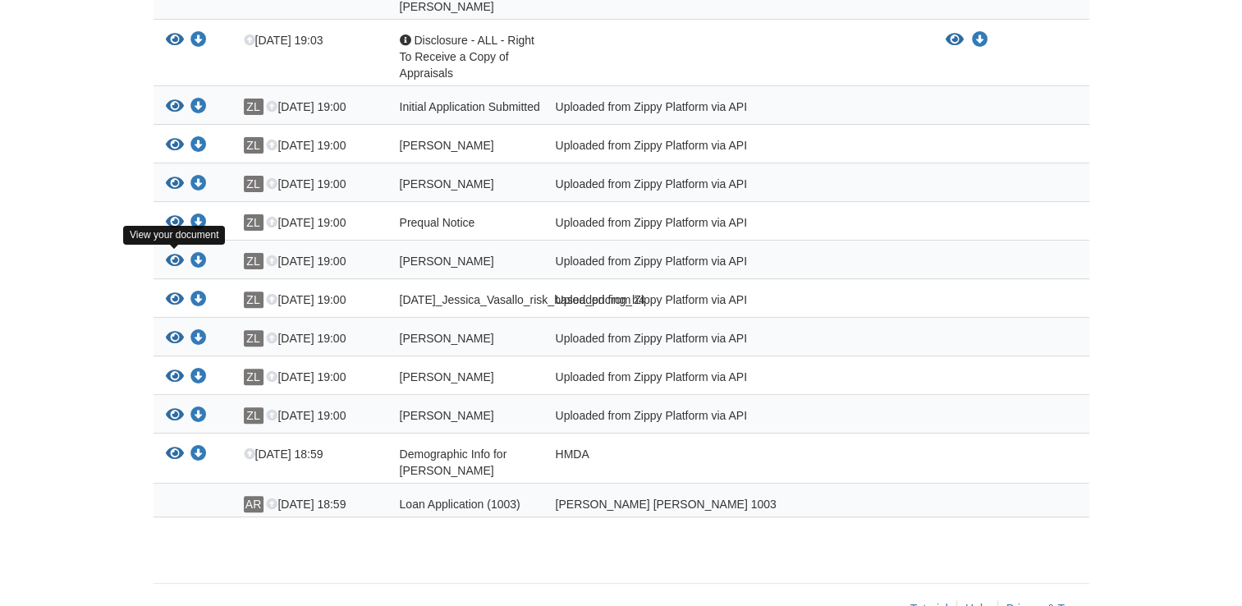
click at [181, 258] on icon "View Jessica_Vasallo_esign_consent" at bounding box center [175, 261] width 18 height 16
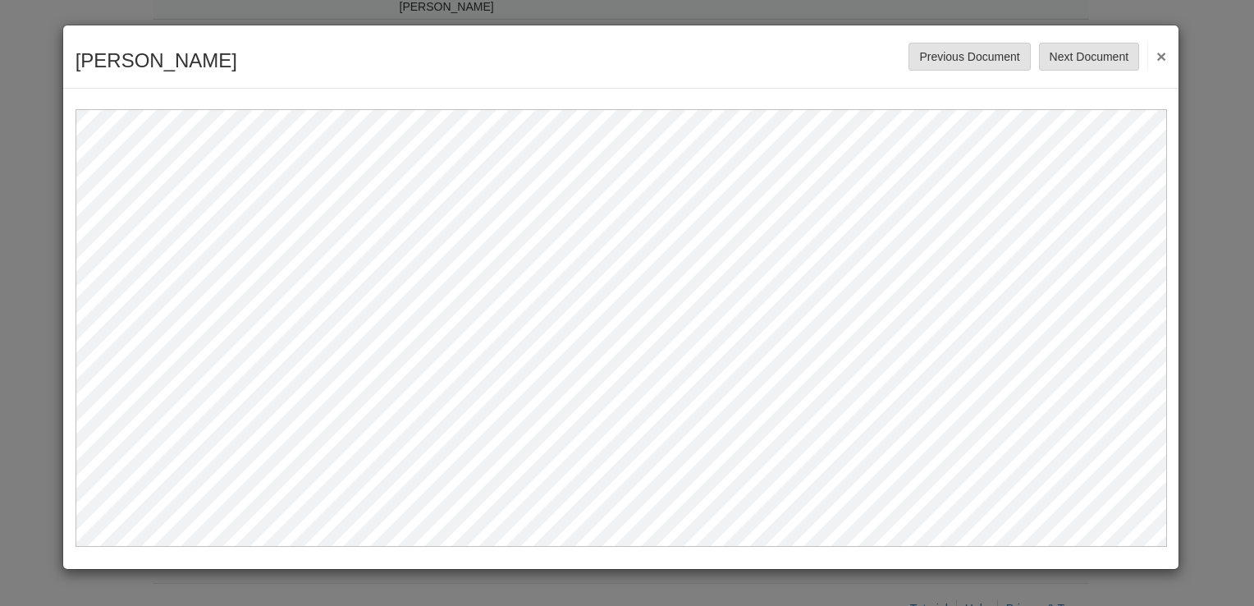
click at [1157, 53] on button "×" at bounding box center [1156, 56] width 19 height 30
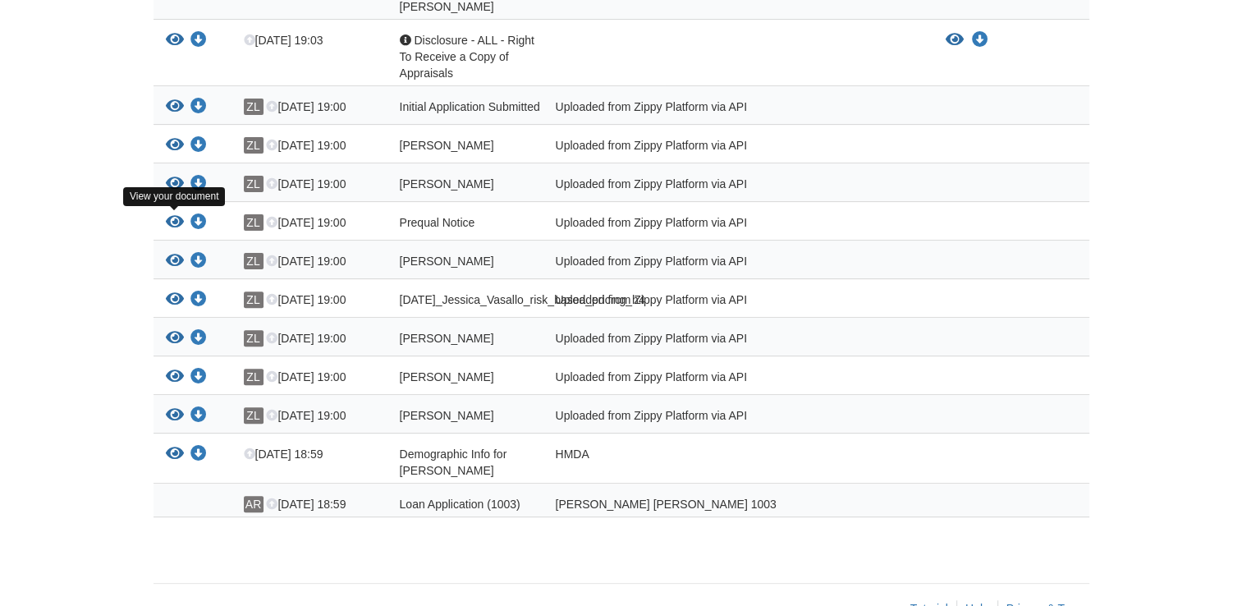
click at [181, 217] on icon "View Prequal Notice" at bounding box center [175, 222] width 18 height 16
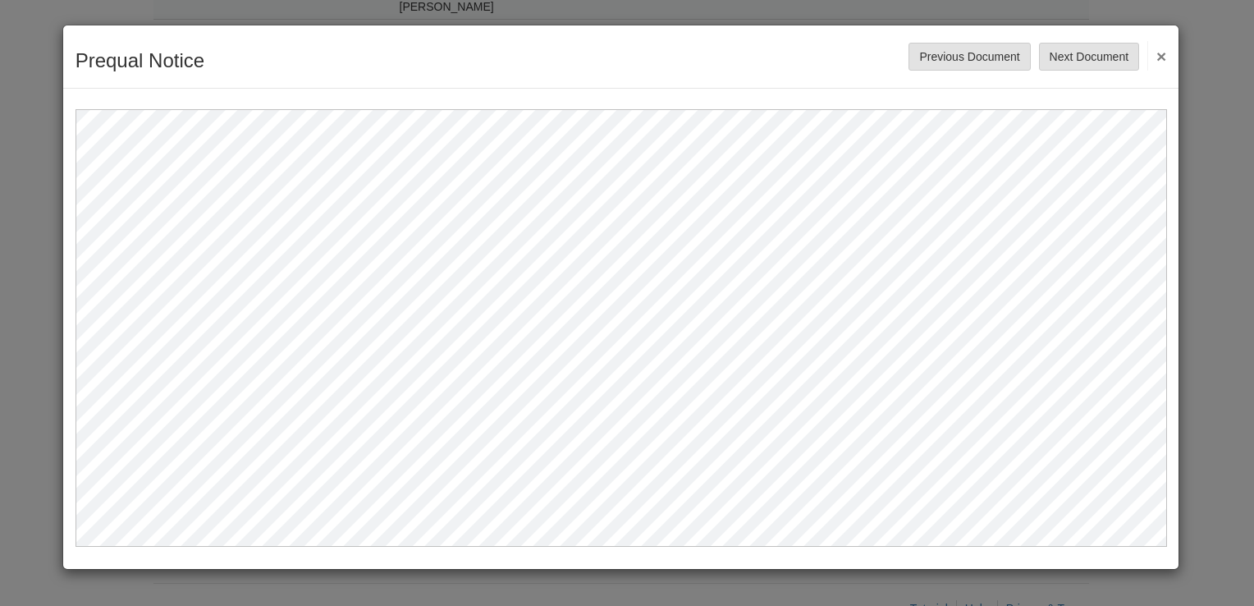
click at [1160, 57] on button "×" at bounding box center [1156, 56] width 19 height 30
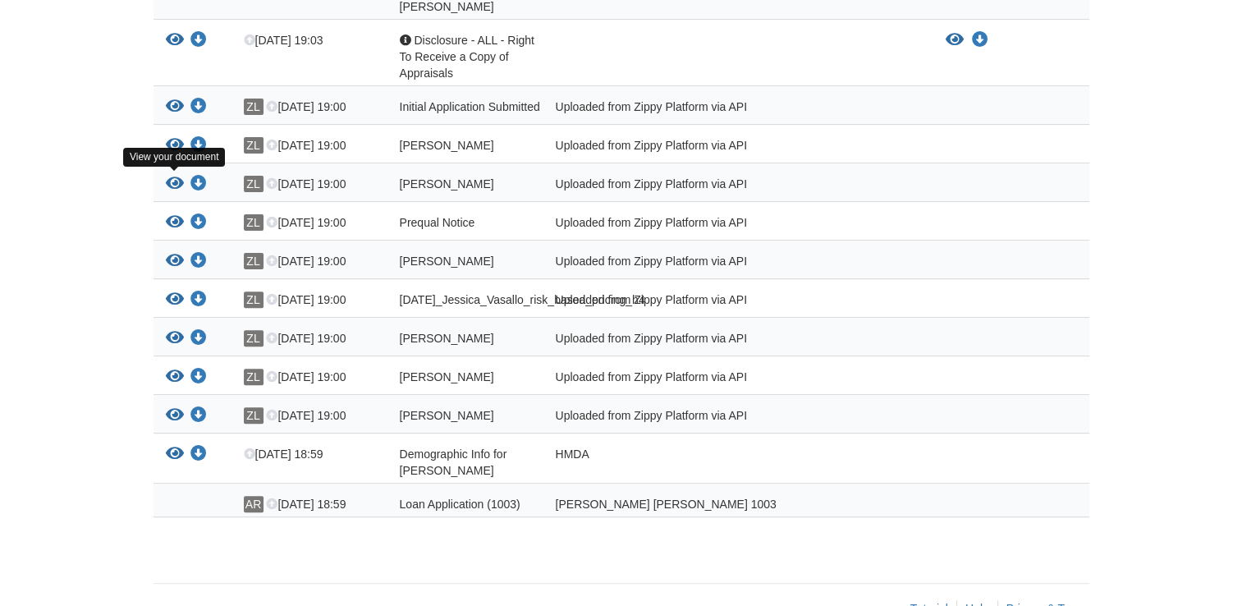
click at [171, 185] on icon "View Jessica_Vasallo_credit_authorization" at bounding box center [175, 184] width 18 height 16
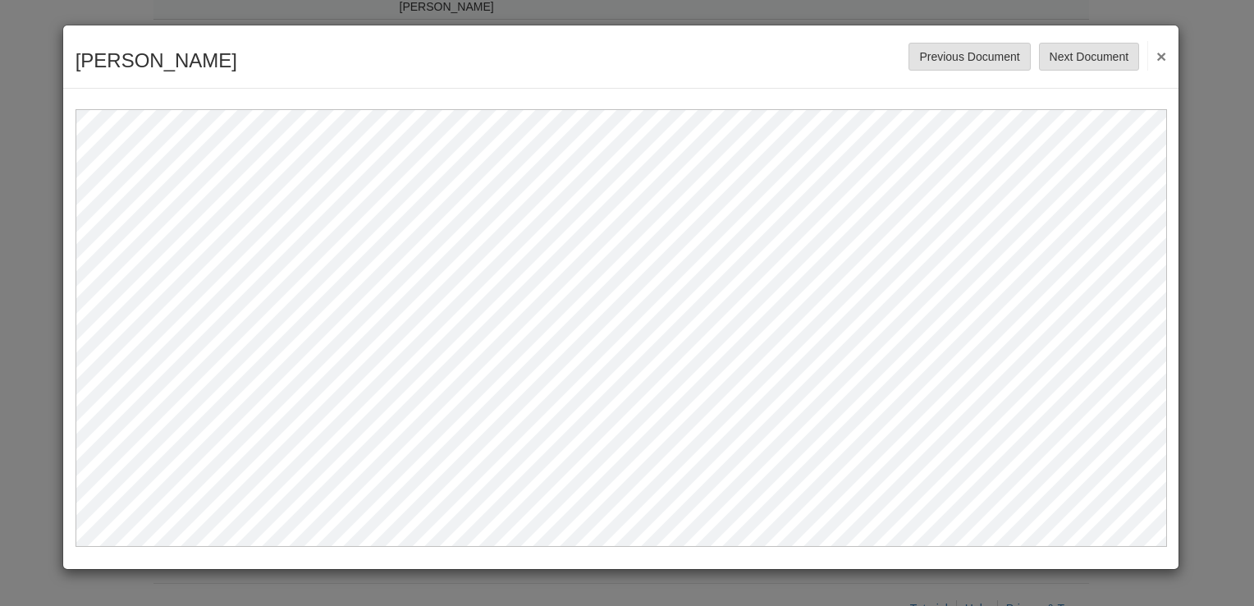
click at [1156, 53] on button "×" at bounding box center [1156, 56] width 19 height 30
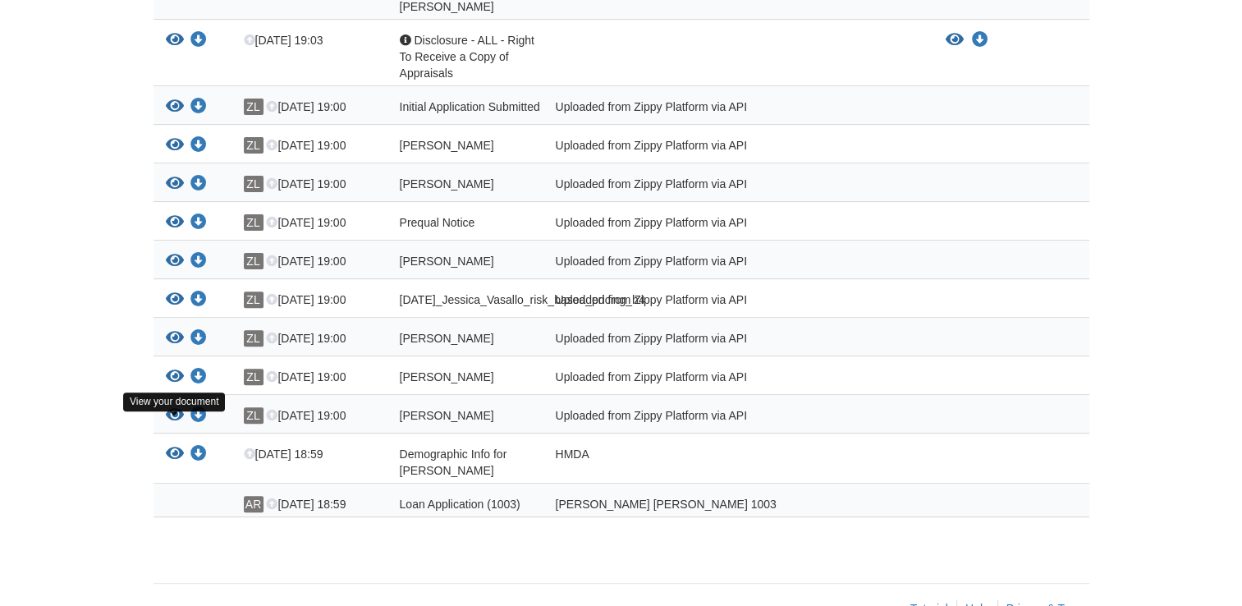
click at [172, 423] on icon "View Jessica_Vasallo_terms_of_use" at bounding box center [175, 415] width 18 height 16
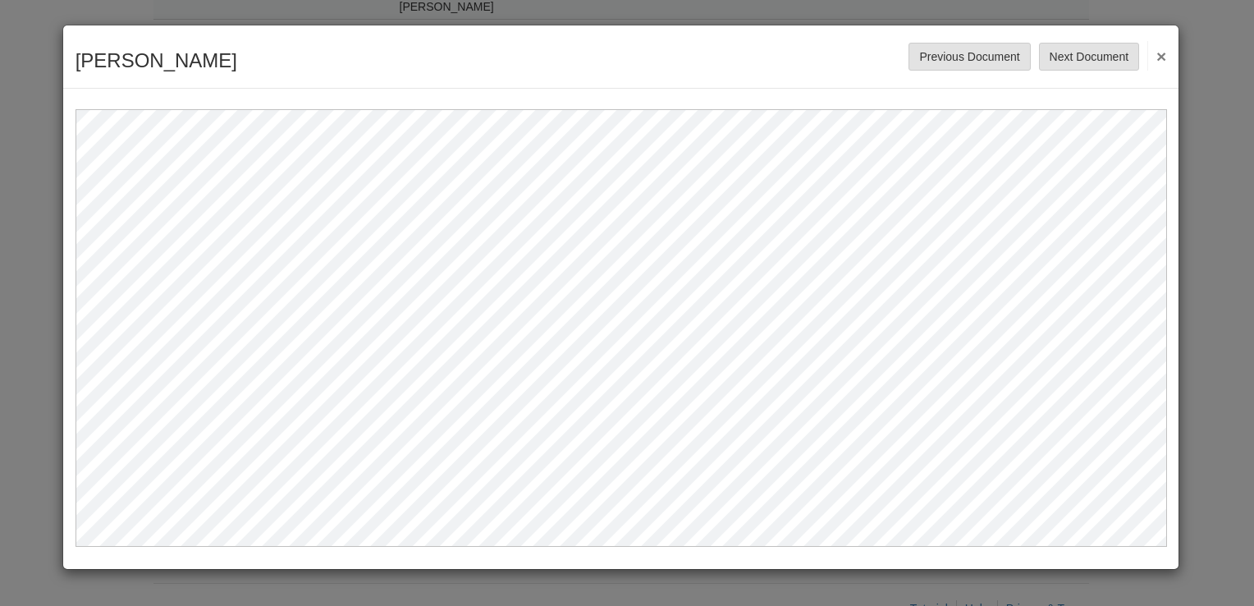
click at [1165, 52] on button "×" at bounding box center [1156, 56] width 19 height 30
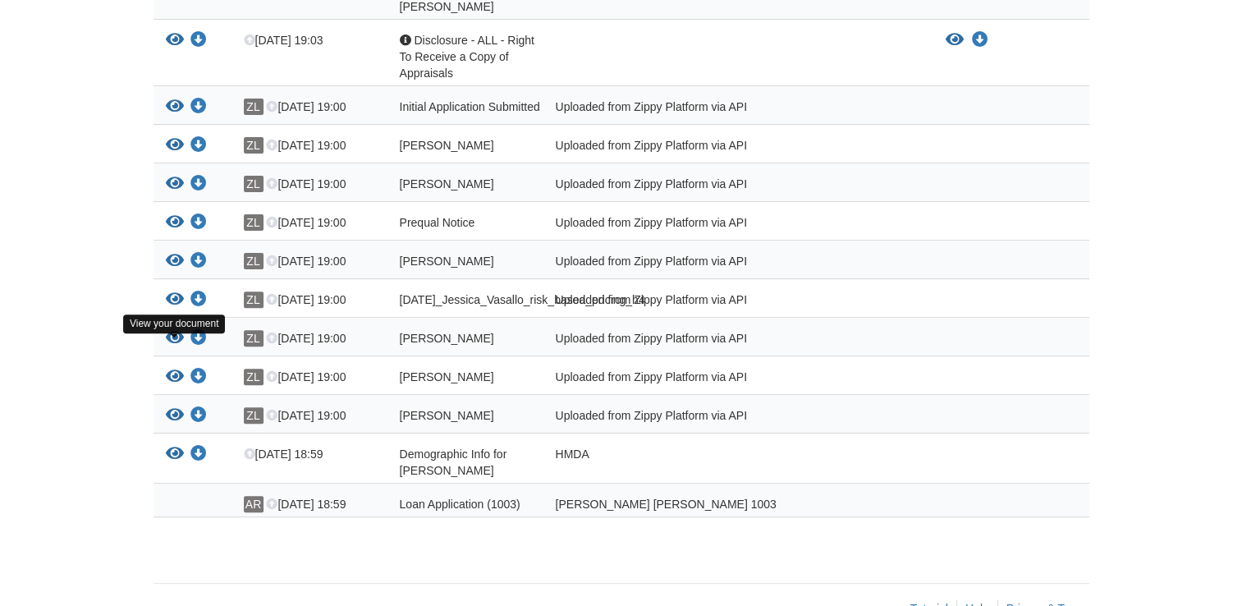
click at [174, 346] on icon "View Jessica_Vasallo_privacy_notice" at bounding box center [175, 338] width 18 height 16
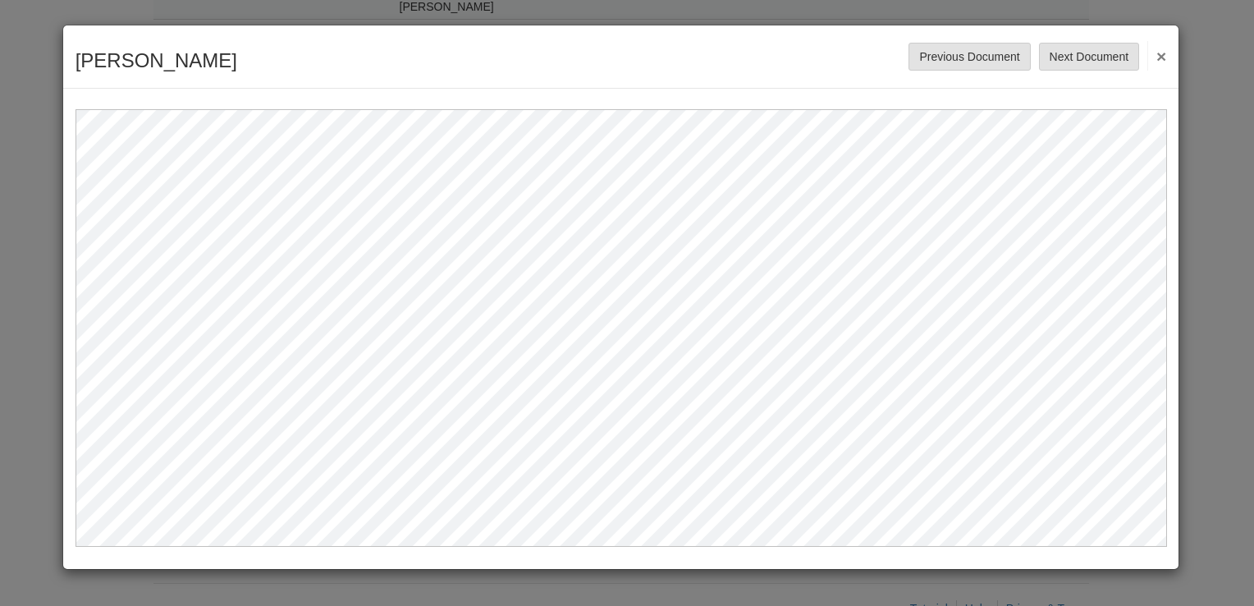
click at [1156, 51] on button "×" at bounding box center [1156, 56] width 19 height 30
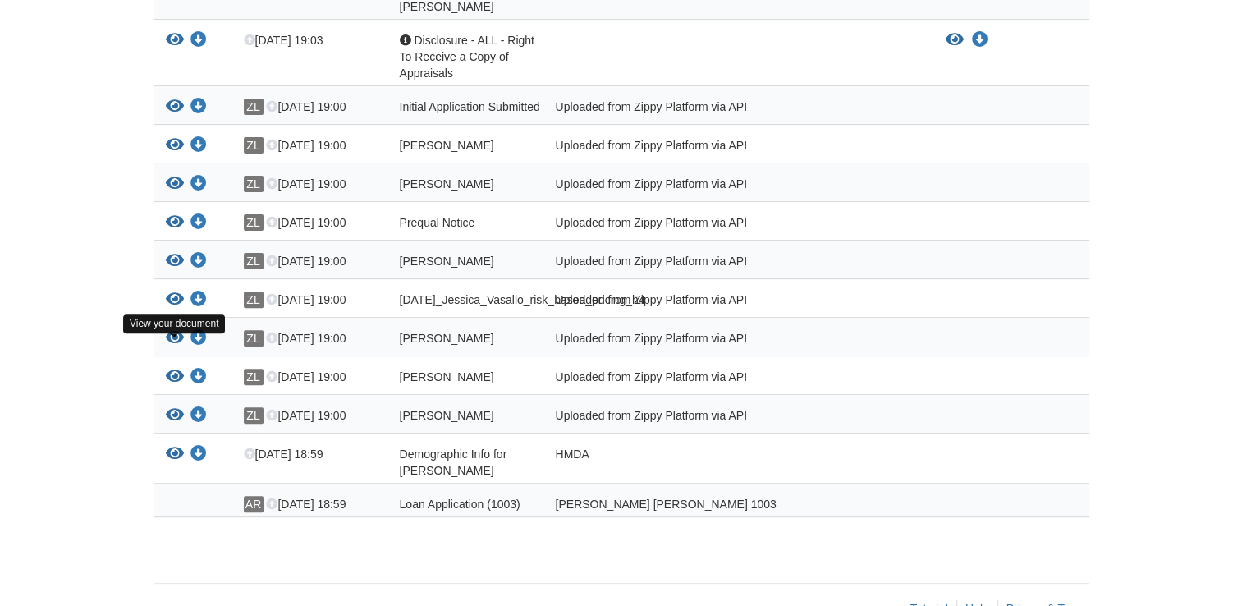
click at [177, 345] on icon "View Jessica_Vasallo_privacy_notice" at bounding box center [175, 338] width 18 height 16
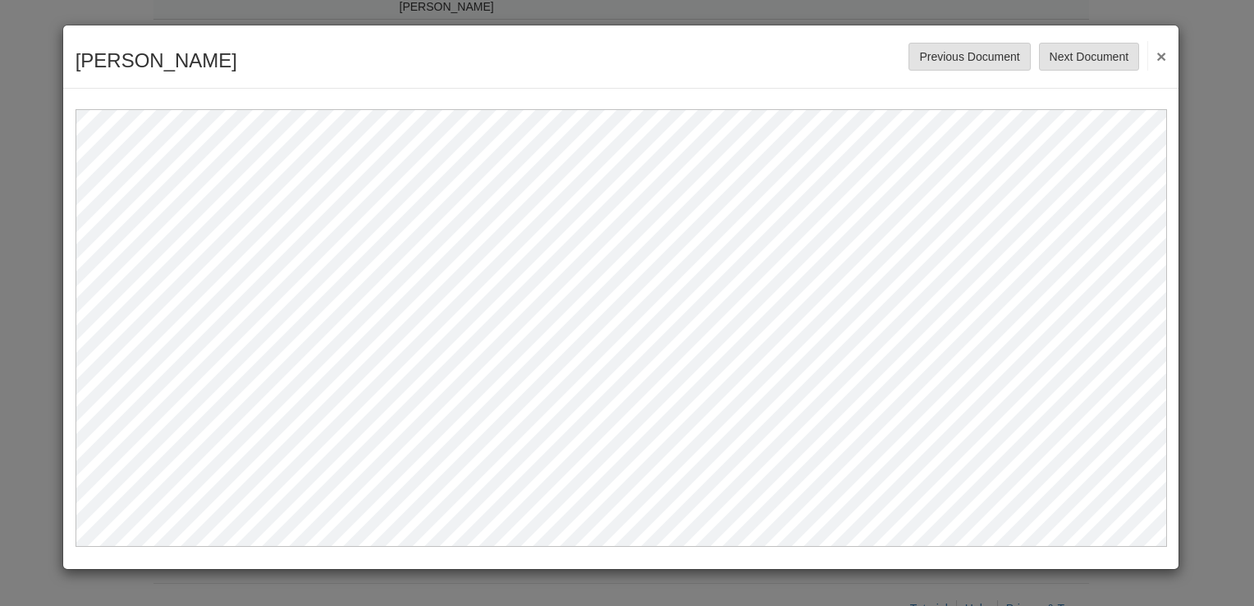
click at [1160, 57] on button "×" at bounding box center [1156, 56] width 19 height 30
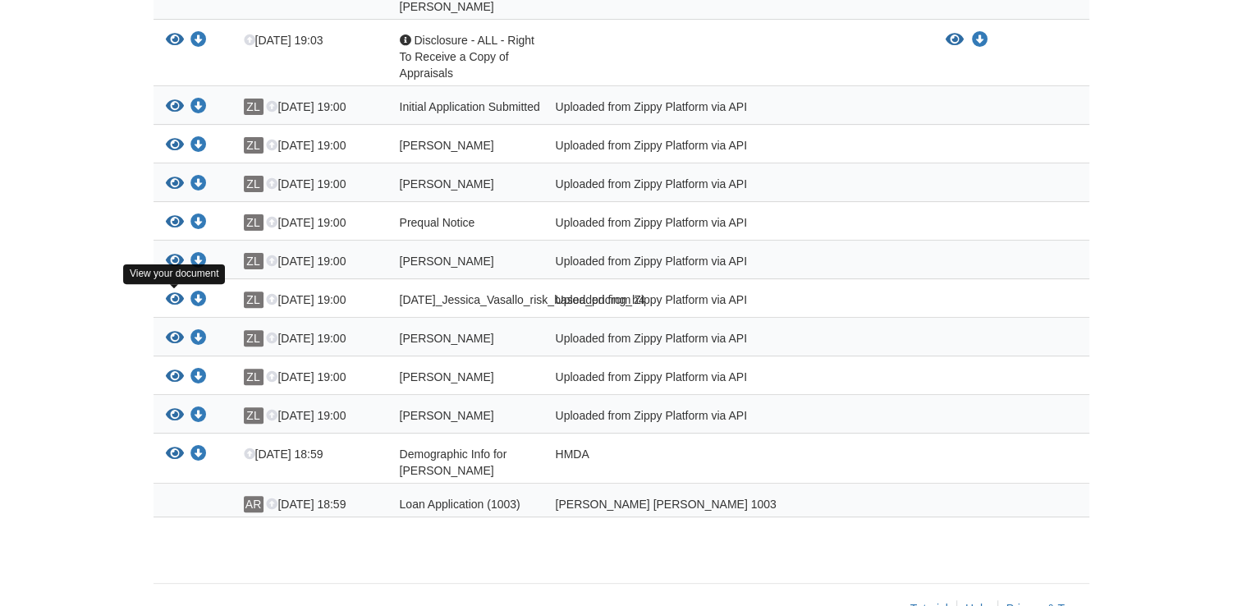
click at [172, 297] on icon "View 10-03-2025_Jessica_Vasallo_risk_based_pricing_h4" at bounding box center [175, 299] width 18 height 16
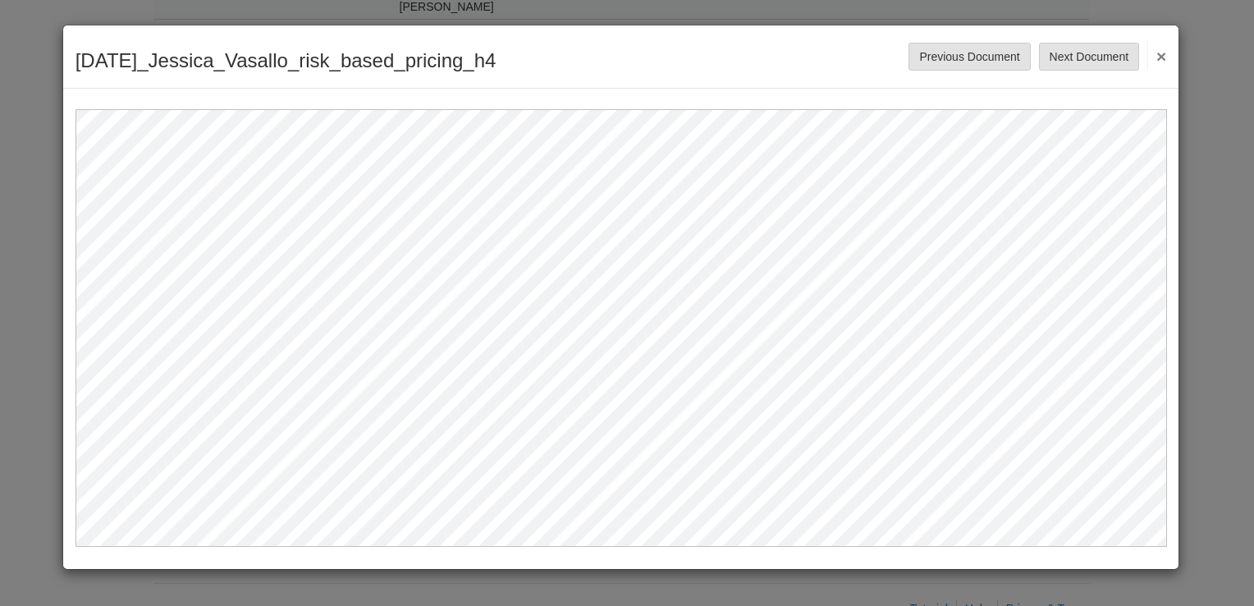
drag, startPoint x: 1161, startPoint y: 51, endPoint x: 1160, endPoint y: 61, distance: 10.0
click at [1161, 53] on button "×" at bounding box center [1156, 56] width 19 height 30
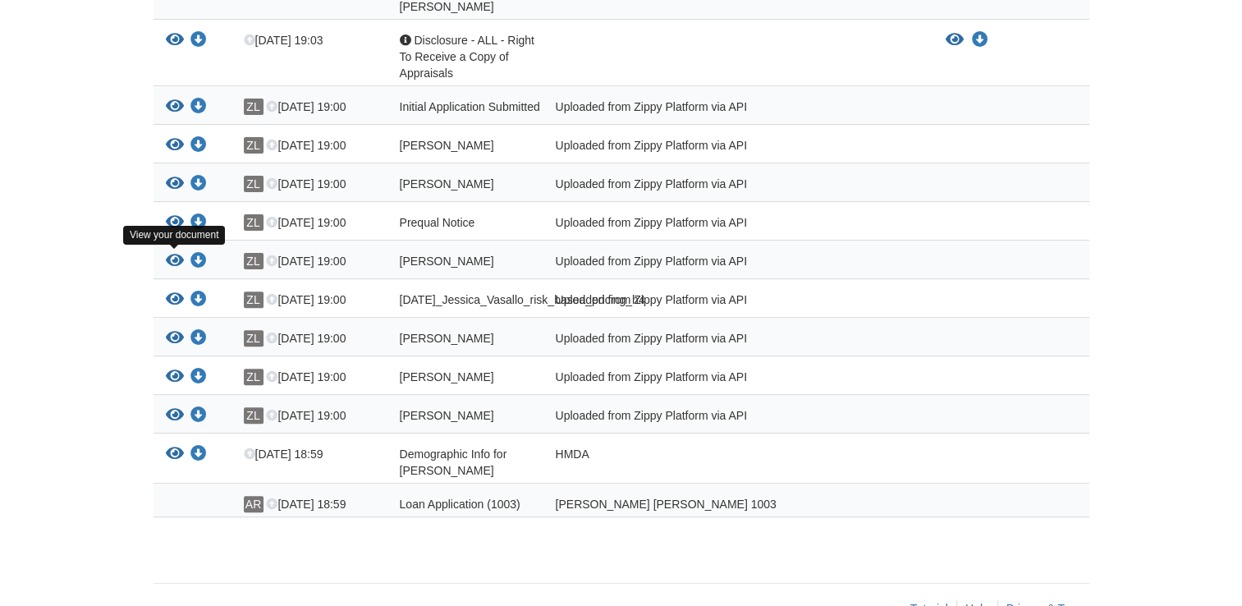
click at [176, 264] on icon "View Jessica_Vasallo_esign_consent" at bounding box center [175, 261] width 18 height 16
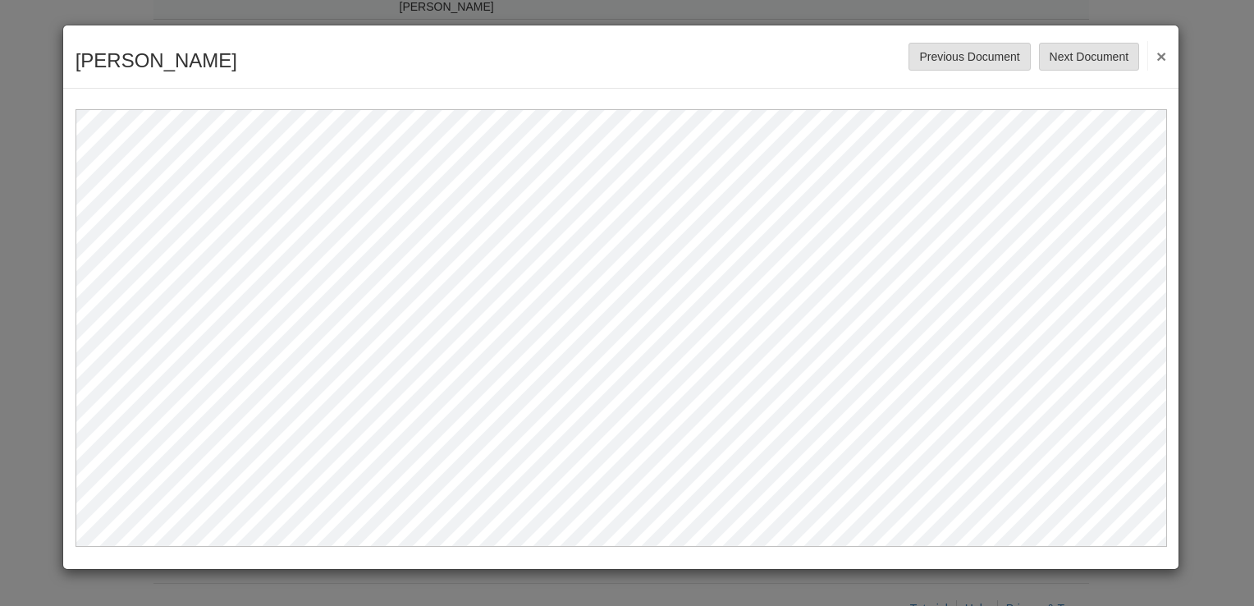
click at [1160, 53] on button "×" at bounding box center [1156, 56] width 19 height 30
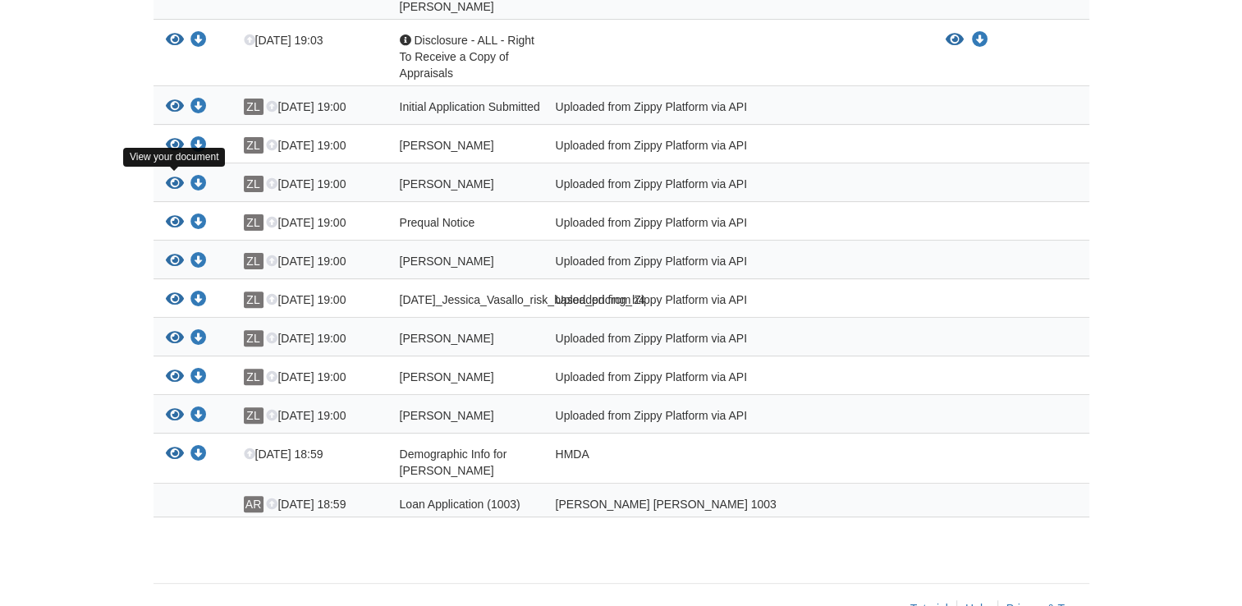
click at [174, 184] on icon "View Jessica_Vasallo_credit_authorization" at bounding box center [175, 184] width 18 height 16
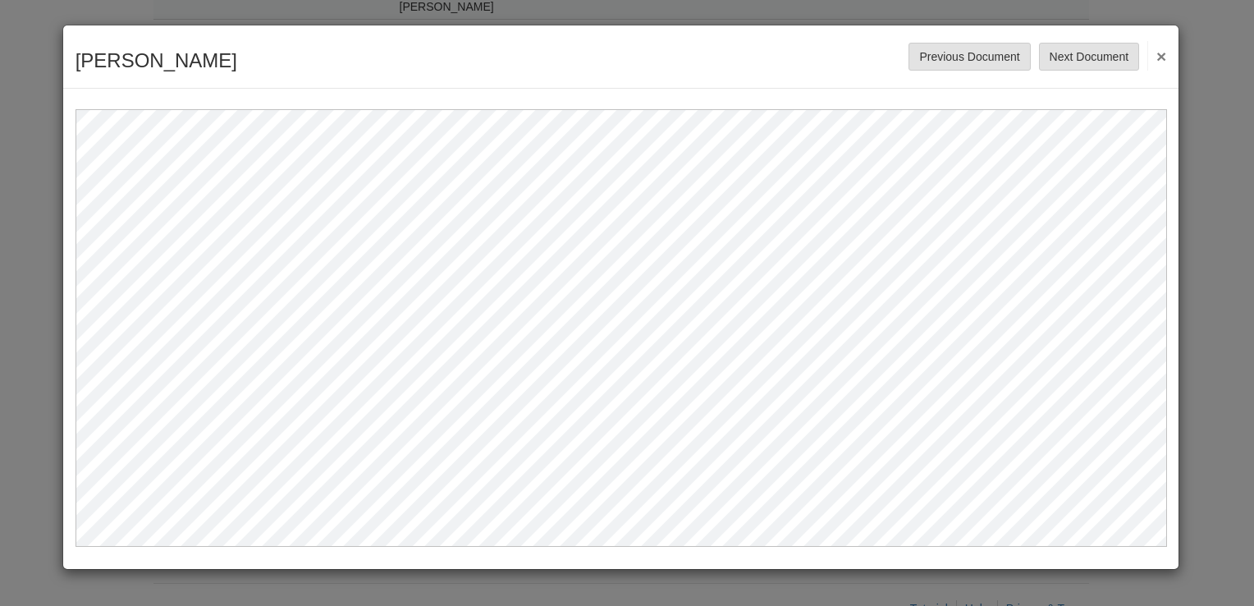
click at [1160, 51] on button "×" at bounding box center [1156, 56] width 19 height 30
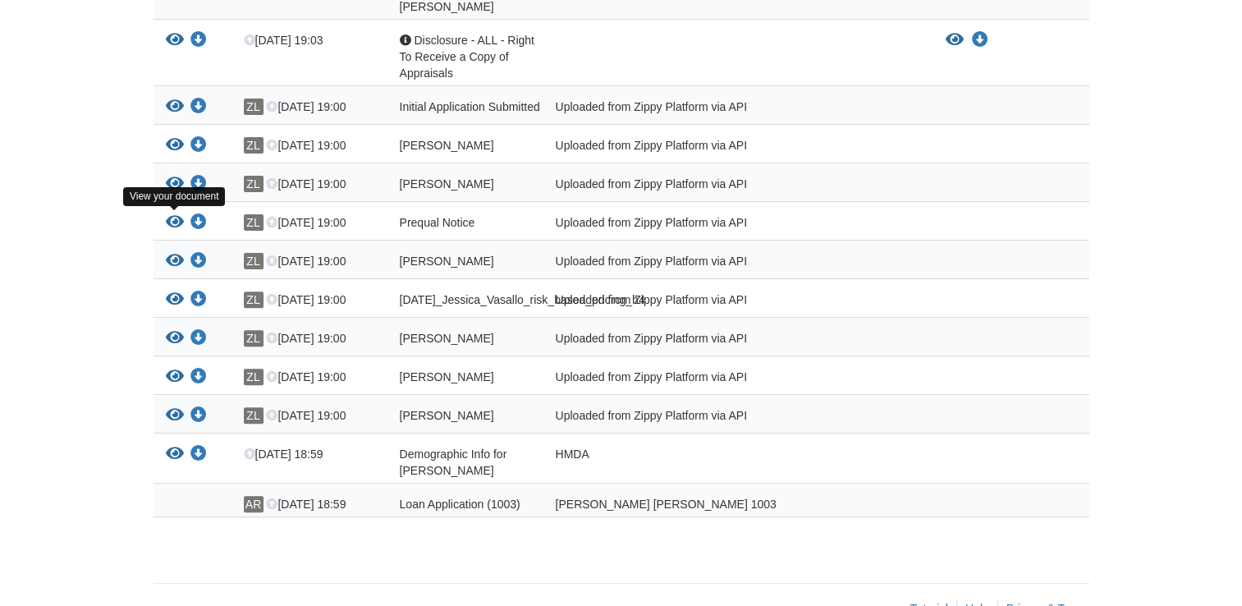
click at [180, 217] on icon "View Prequal Notice" at bounding box center [175, 222] width 18 height 16
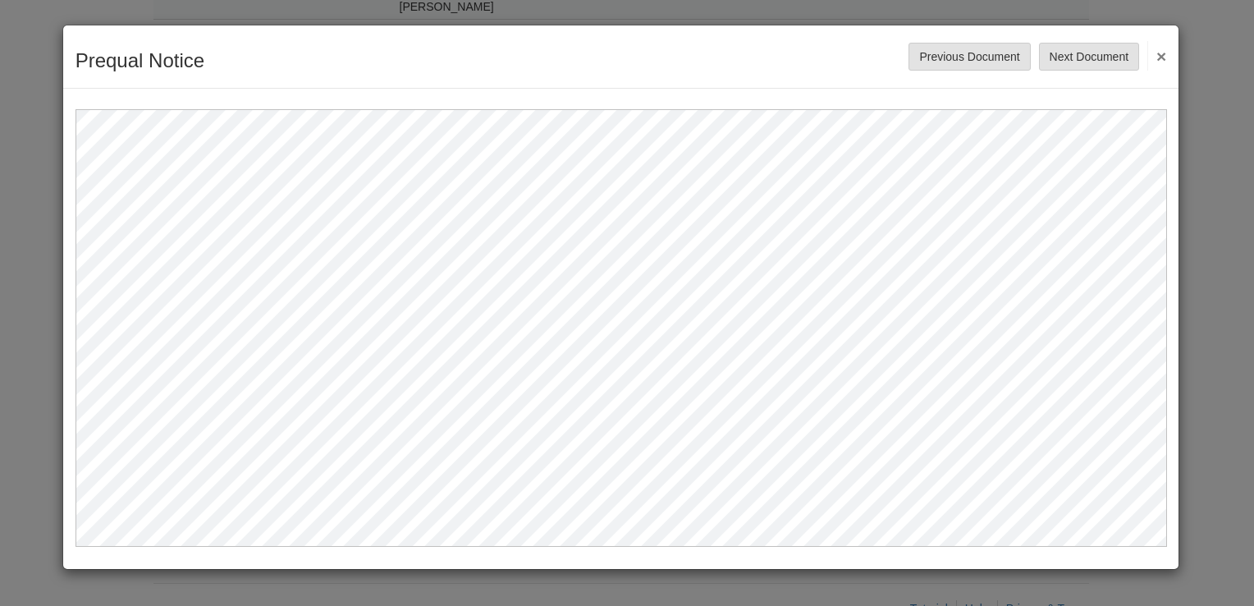
click at [1151, 54] on button "×" at bounding box center [1156, 56] width 19 height 30
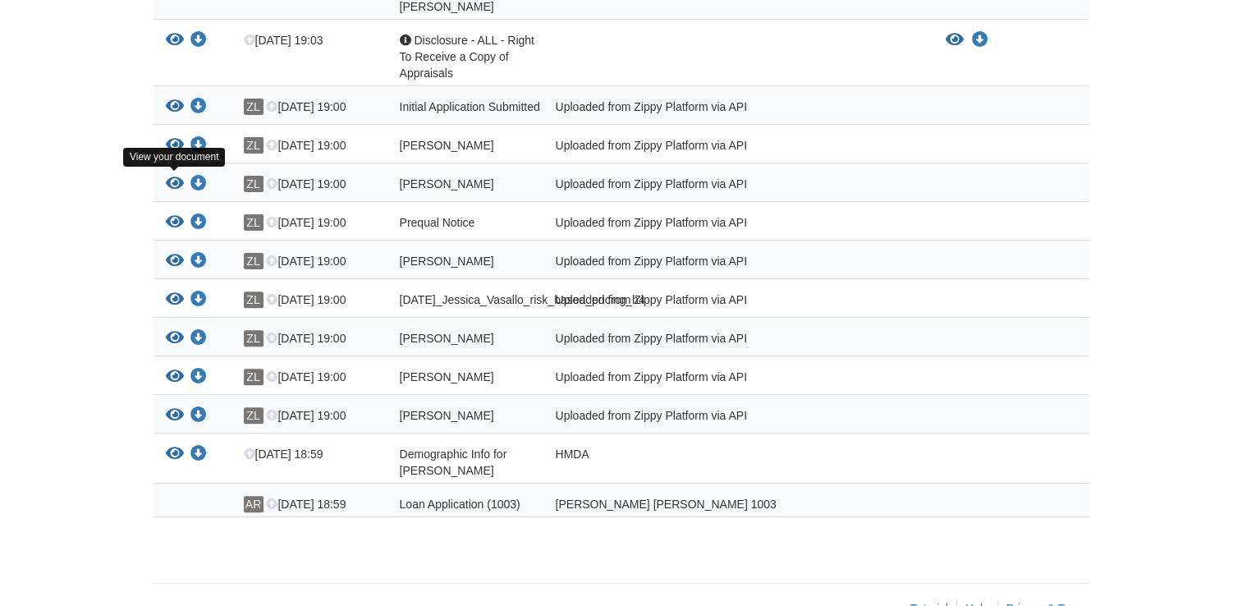
click at [177, 179] on icon "View Jessica_Vasallo_credit_authorization" at bounding box center [175, 184] width 18 height 16
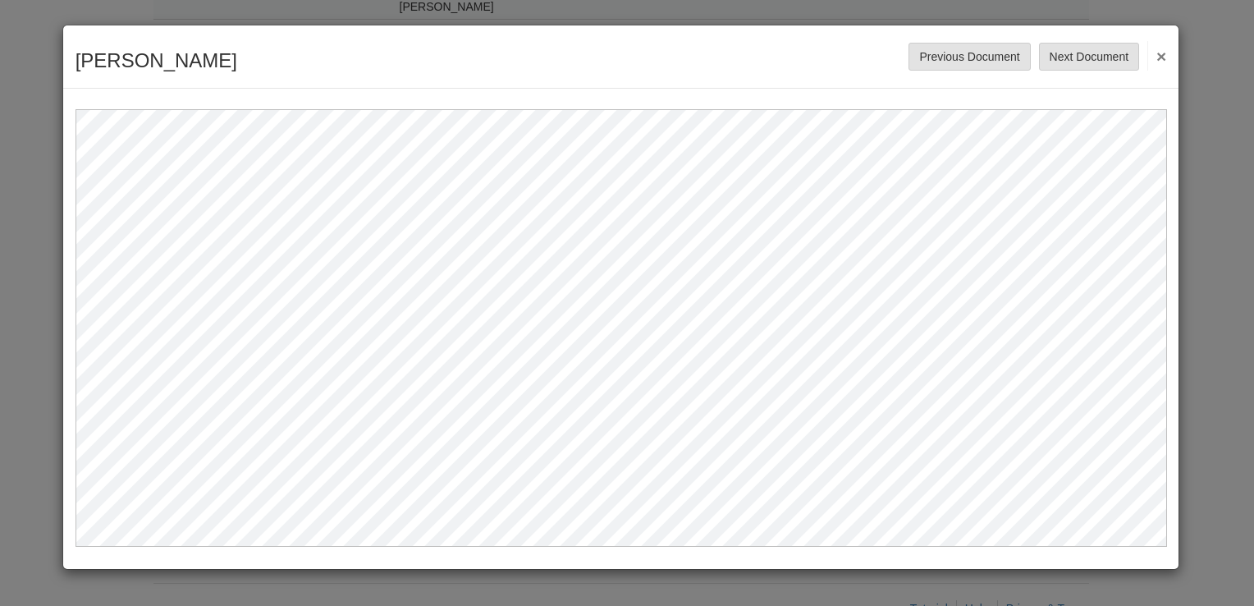
click at [1162, 55] on button "×" at bounding box center [1156, 56] width 19 height 30
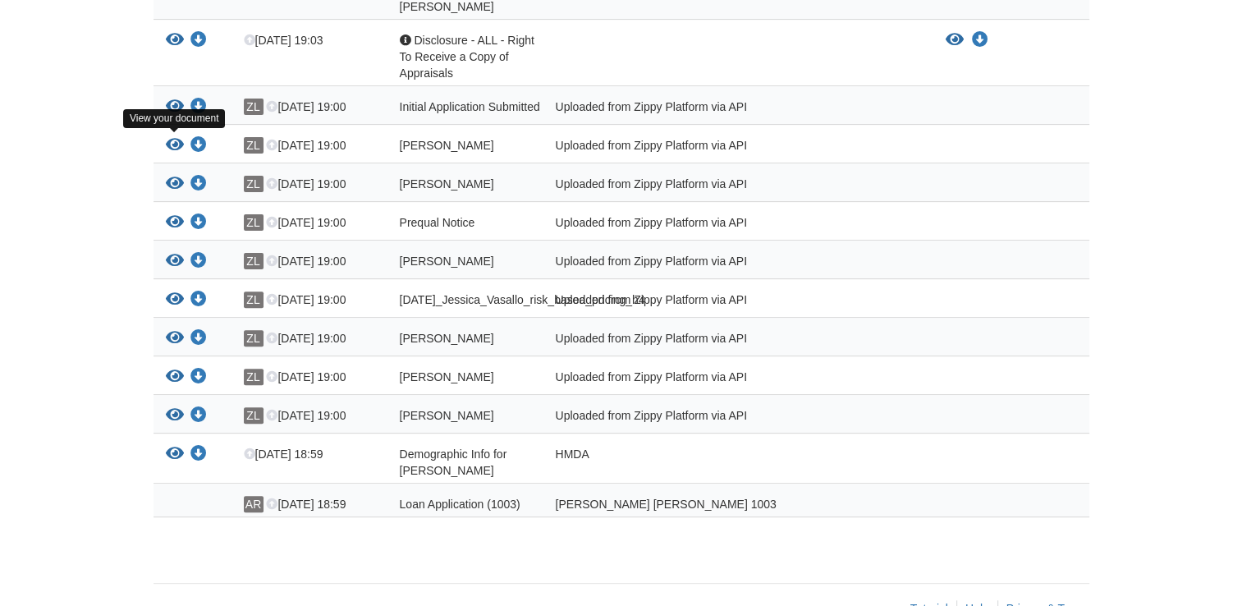
click at [169, 144] on icon "View Jessica_Vasallo_true_and_correct_consent" at bounding box center [175, 145] width 18 height 16
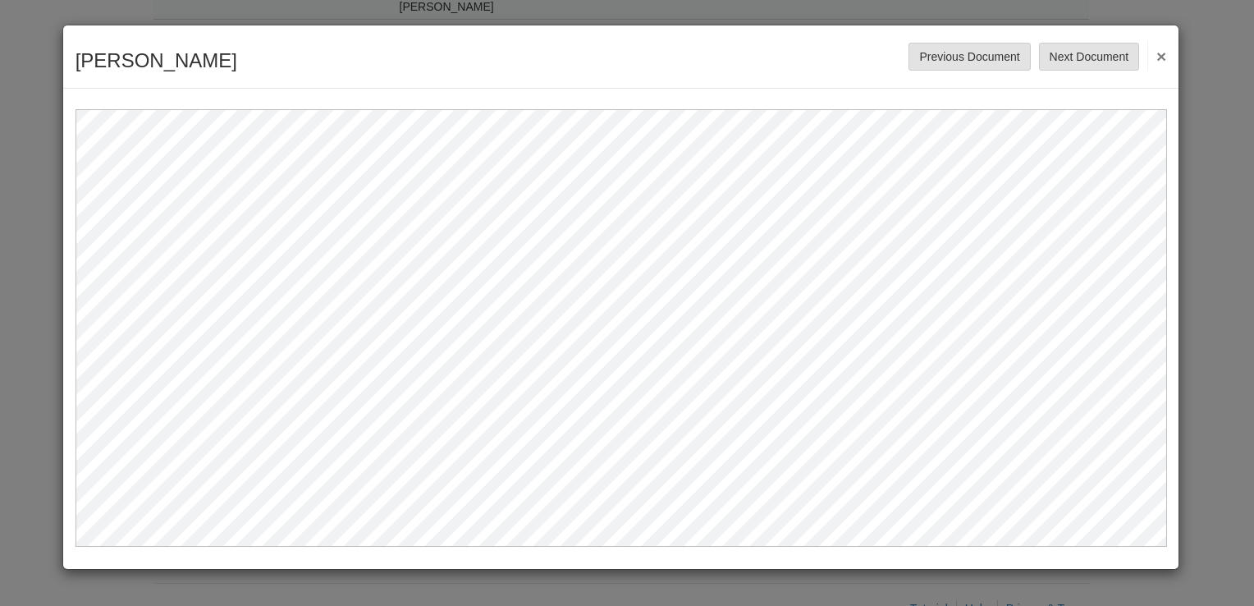
click at [1161, 55] on button "×" at bounding box center [1156, 56] width 19 height 30
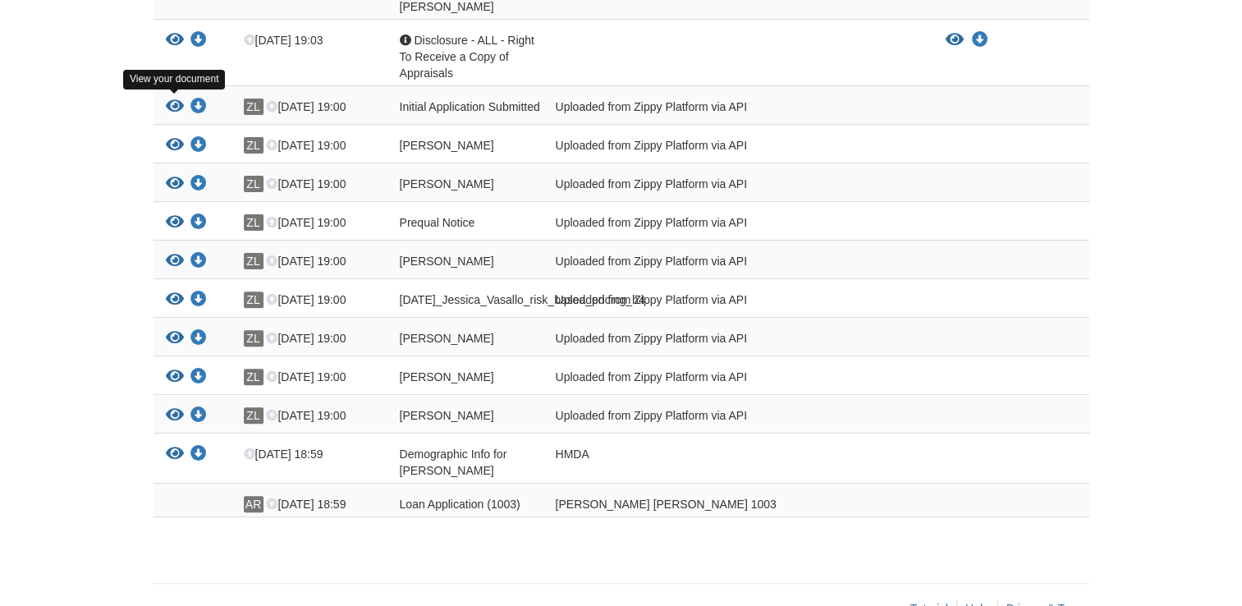
click at [170, 98] on icon "View Initial Application Submitted" at bounding box center [175, 106] width 18 height 16
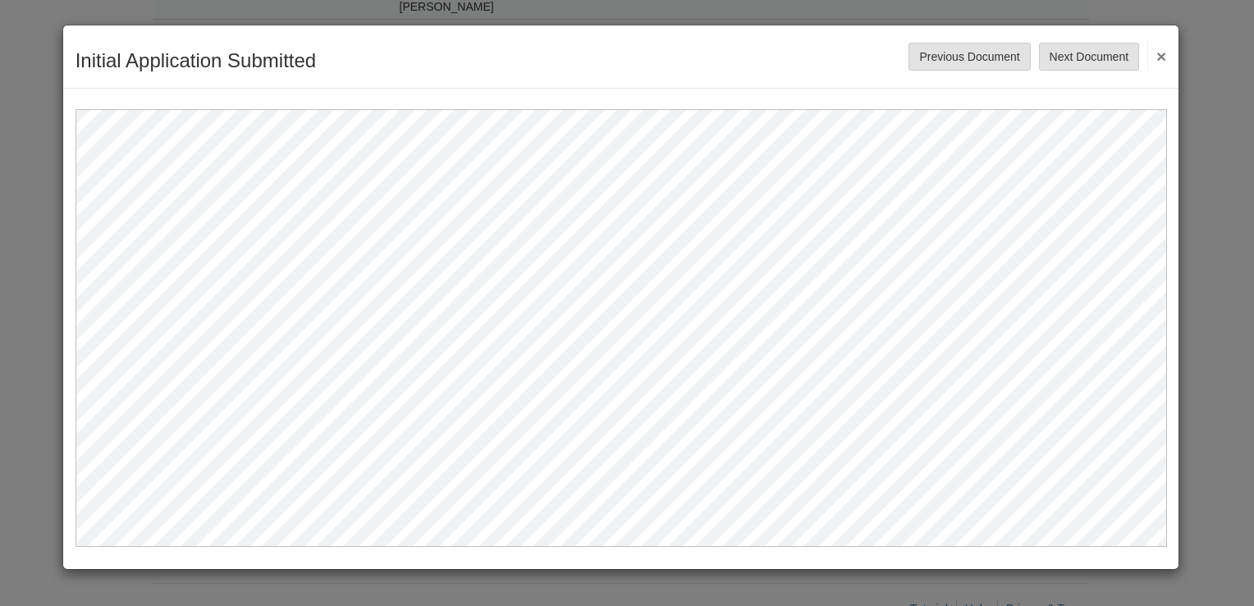
click at [1171, 52] on div "Initial Application Submitted Save Cancel Previous Document Next Document ×" at bounding box center [621, 56] width 1116 height 63
click at [1162, 55] on button "×" at bounding box center [1156, 56] width 19 height 30
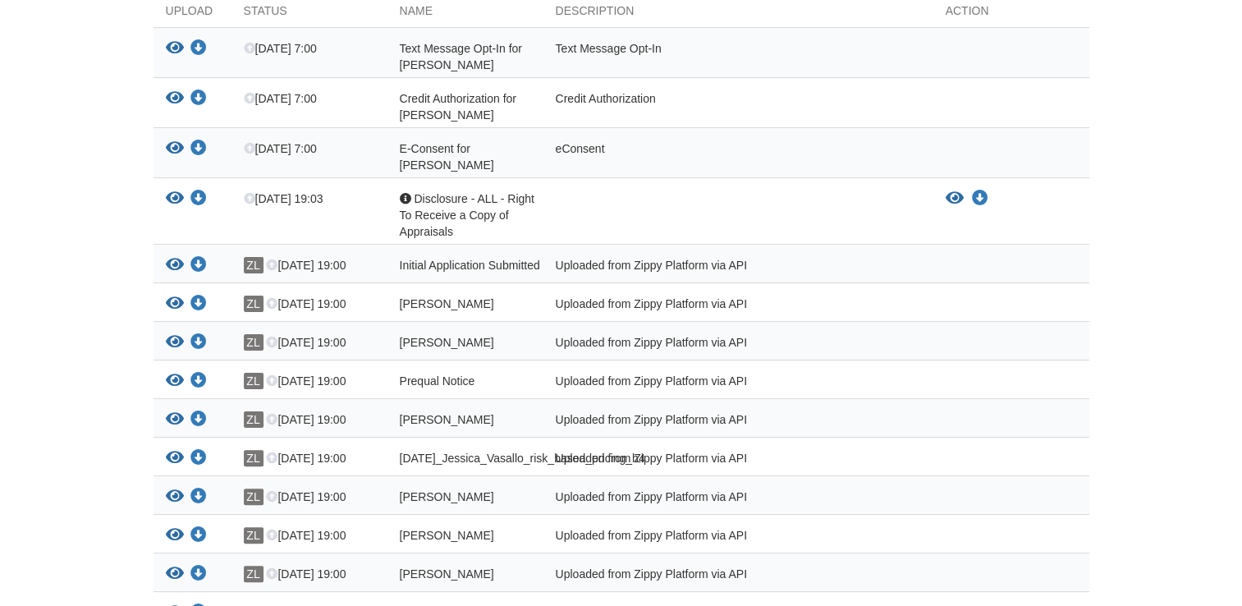
scroll to position [328, 0]
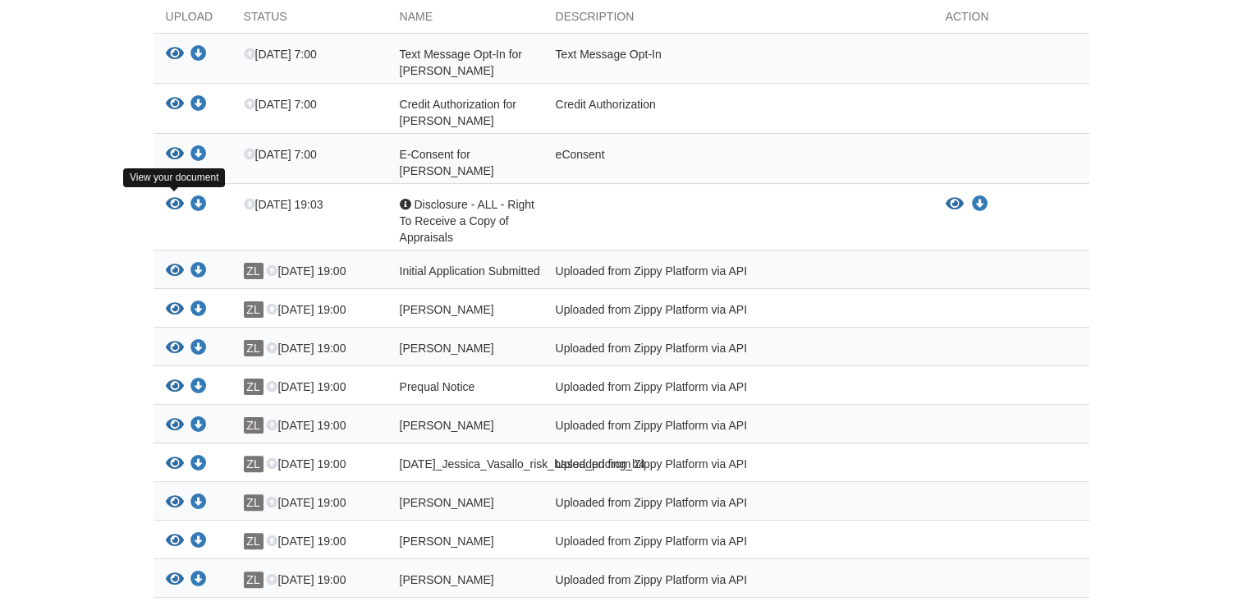
click at [167, 202] on icon "View Disclosure - ALL - Right To Receive a Copy of Appraisals" at bounding box center [175, 204] width 18 height 16
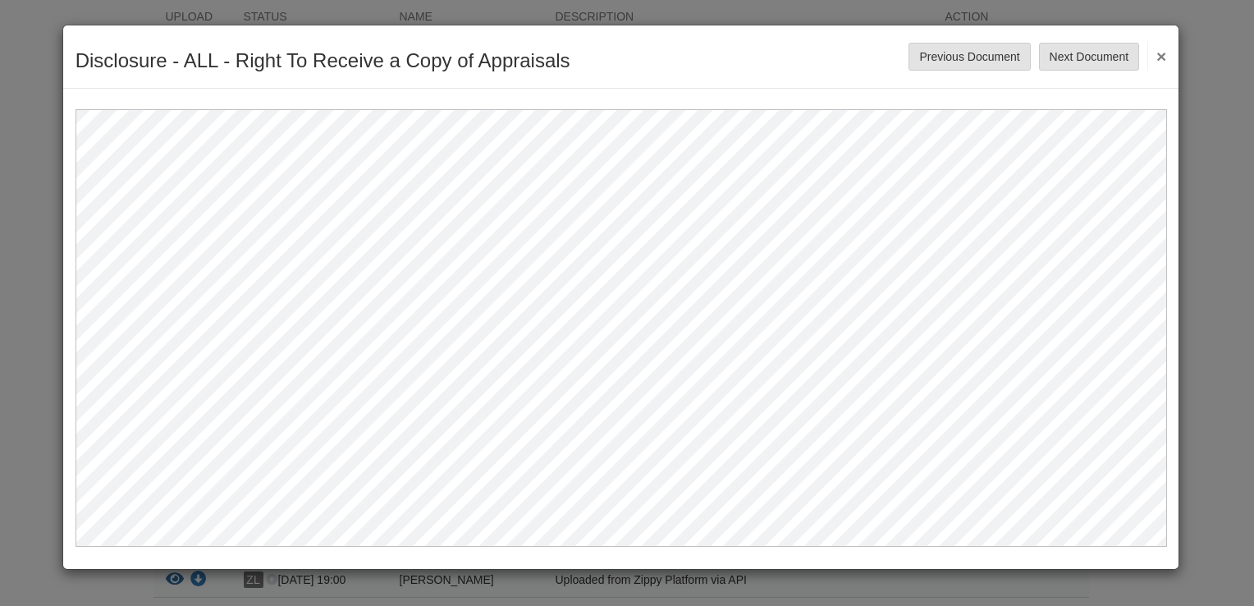
click at [1158, 57] on button "×" at bounding box center [1156, 56] width 19 height 30
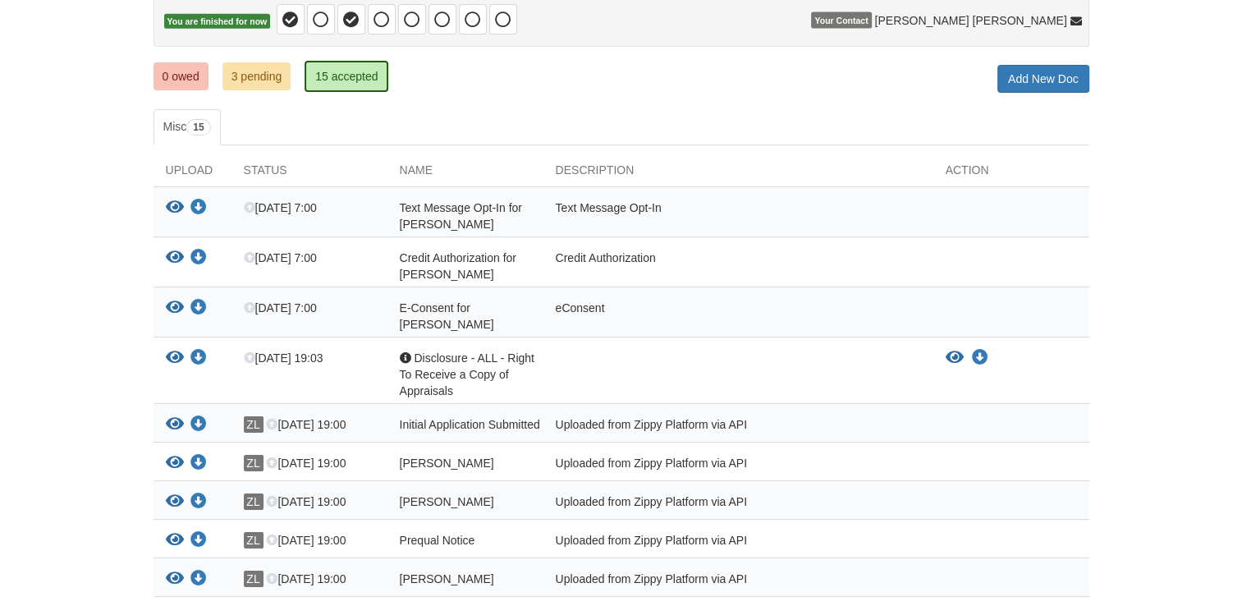
scroll to position [164, 0]
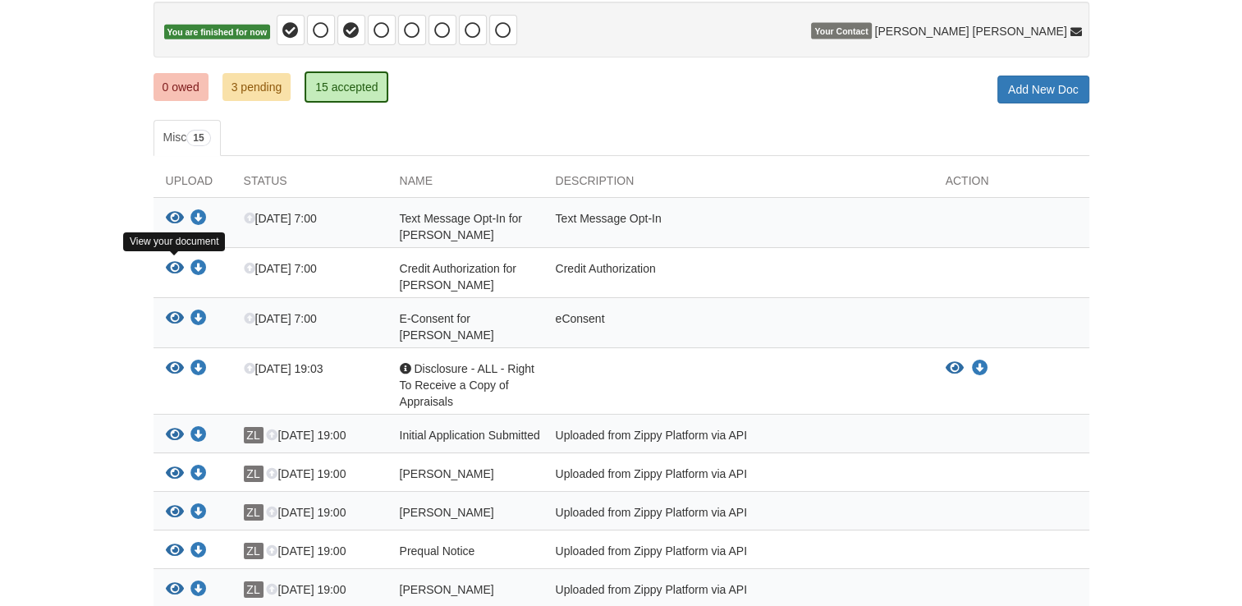
click at [172, 267] on icon "View Credit Authorization for Jessica Vasallo" at bounding box center [175, 268] width 18 height 16
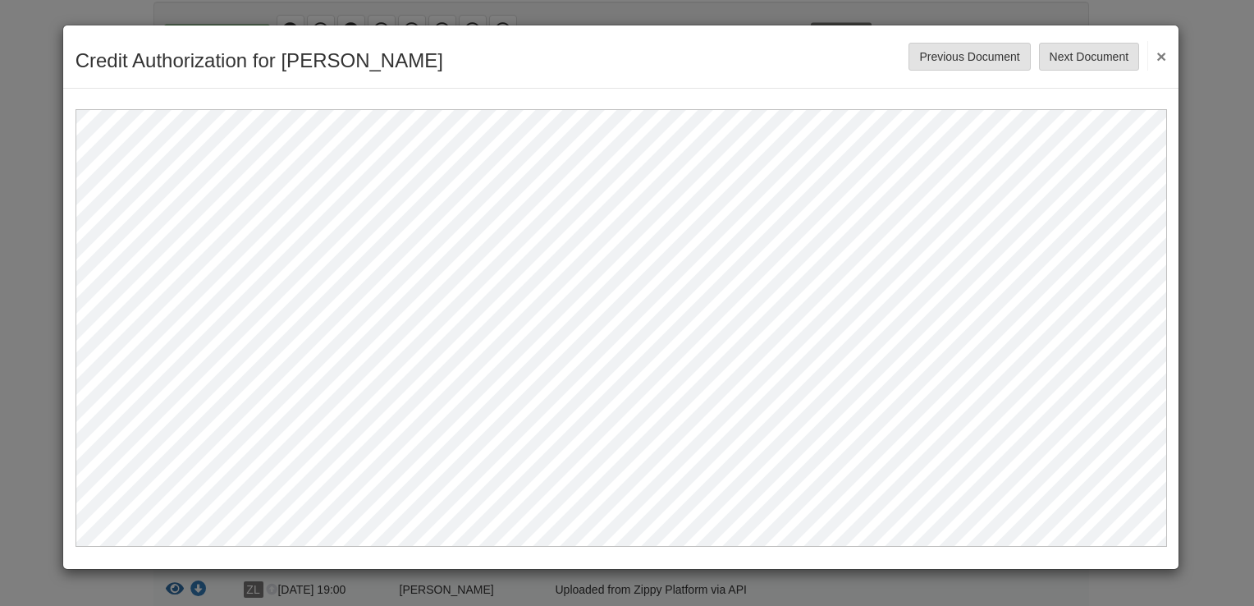
click at [1163, 51] on button "×" at bounding box center [1156, 56] width 19 height 30
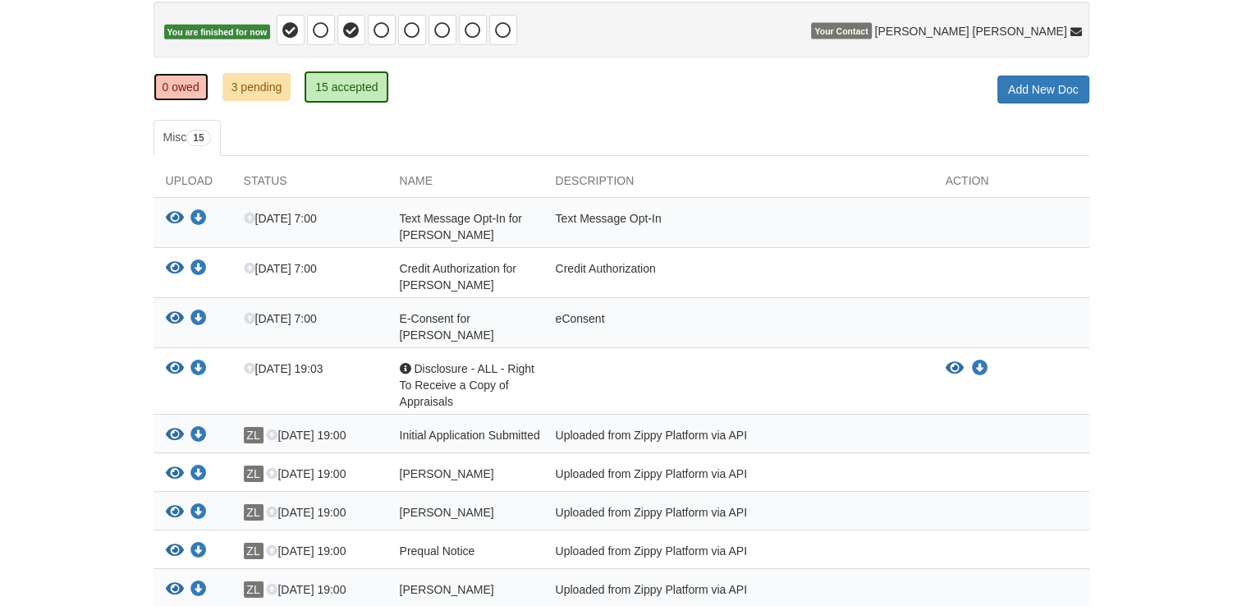
click at [158, 89] on link "0 owed" at bounding box center [180, 87] width 55 height 28
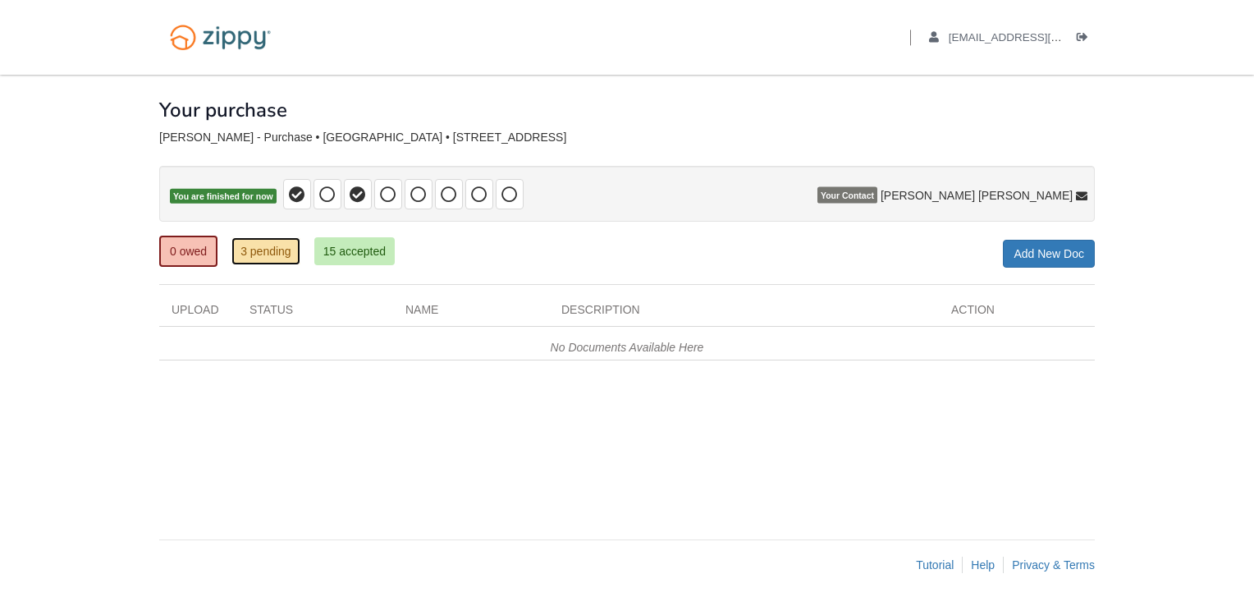
click at [253, 254] on link "3 pending" at bounding box center [265, 251] width 69 height 28
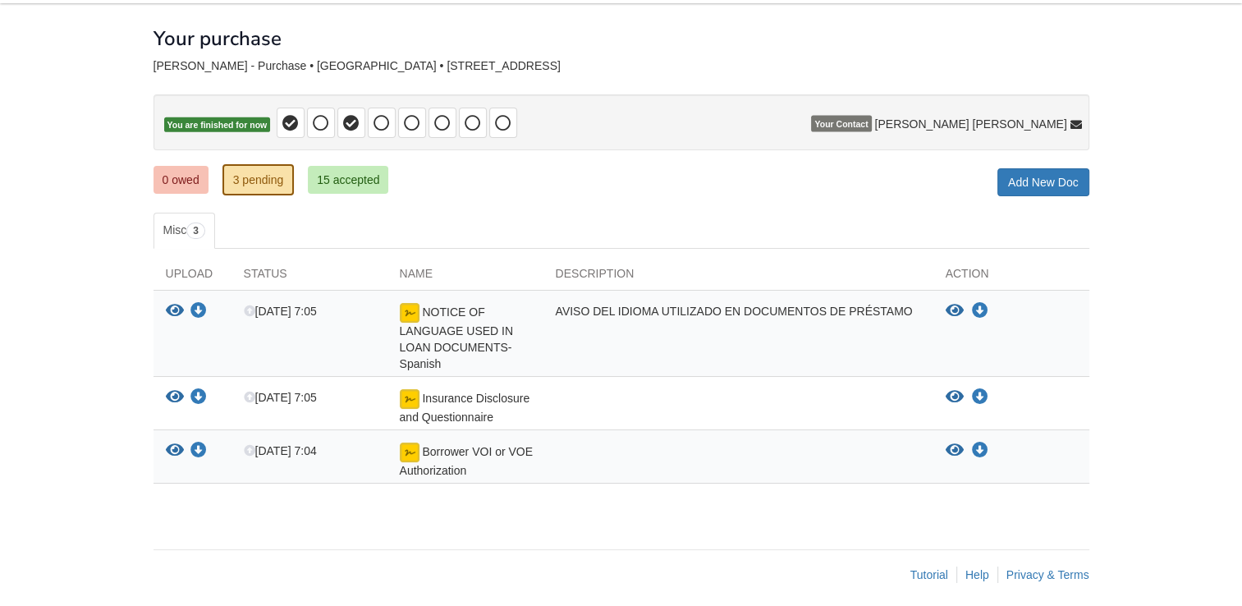
scroll to position [78, 0]
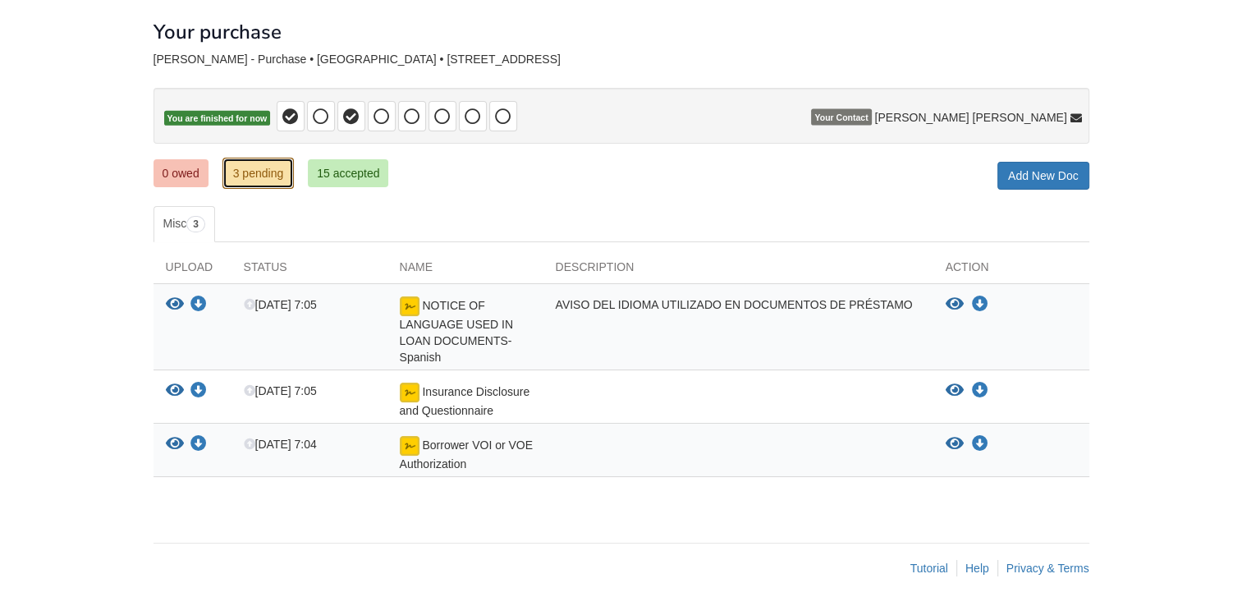
click at [272, 182] on link "3 pending" at bounding box center [258, 173] width 72 height 31
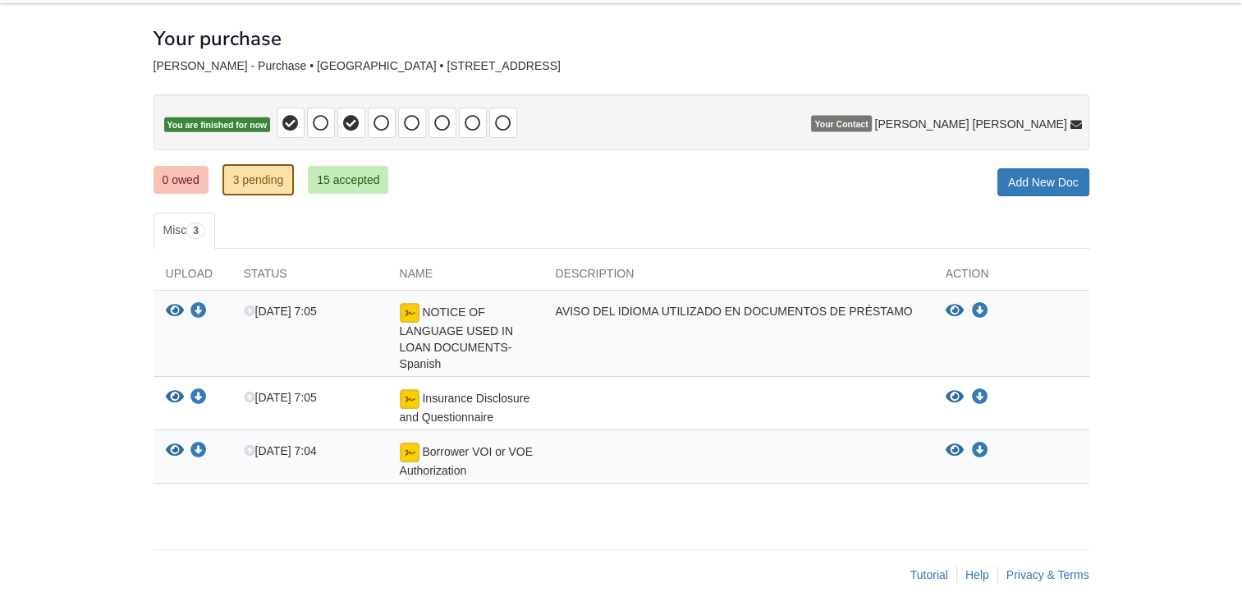
scroll to position [78, 0]
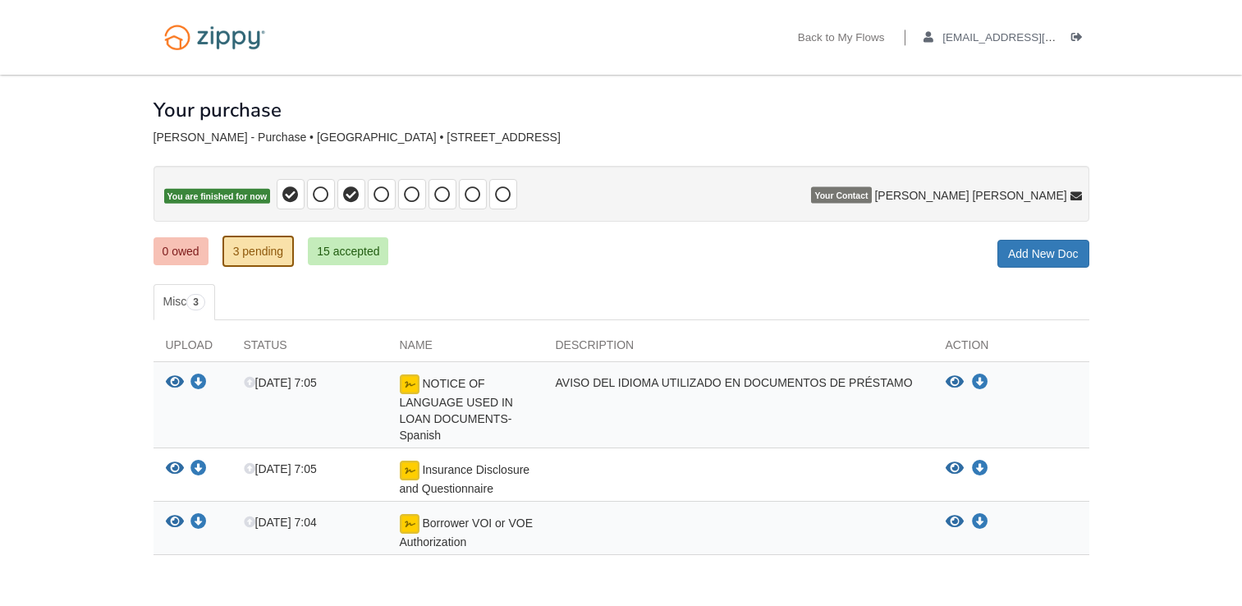
scroll to position [78, 0]
